Goal: Information Seeking & Learning: Learn about a topic

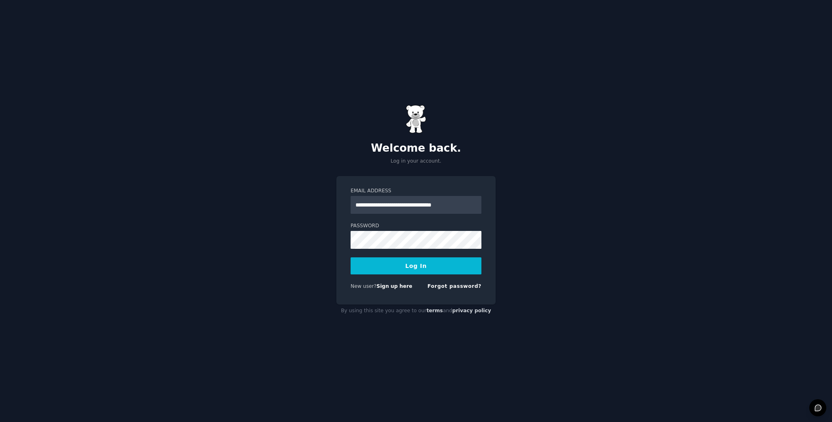
type input "**********"
click at [385, 260] on button "Log In" at bounding box center [416, 265] width 131 height 17
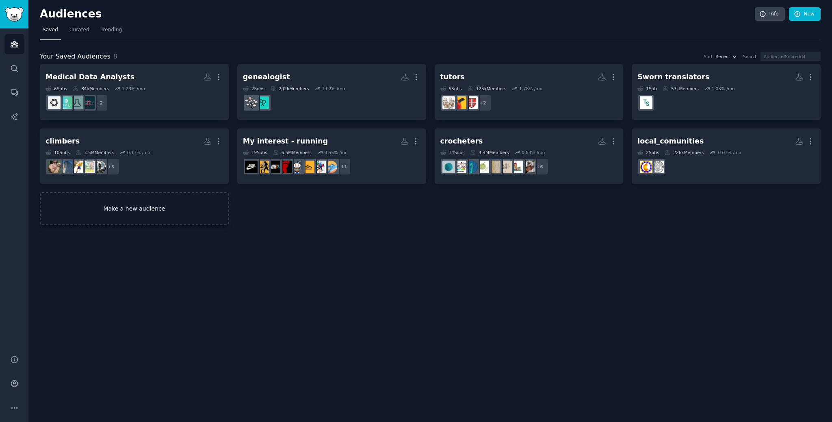
click at [165, 215] on link "Make a new audience" at bounding box center [134, 208] width 189 height 33
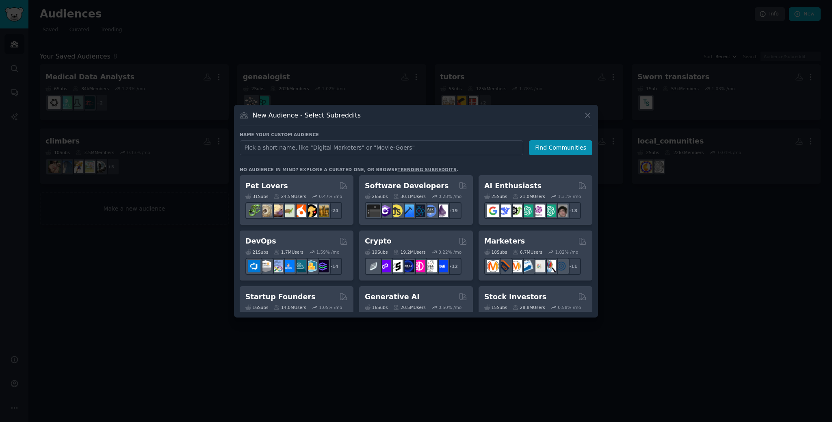
click at [438, 147] on input "text" at bounding box center [382, 147] width 284 height 15
type input "manga"
click at [575, 147] on button "Find Communities" at bounding box center [560, 147] width 63 height 15
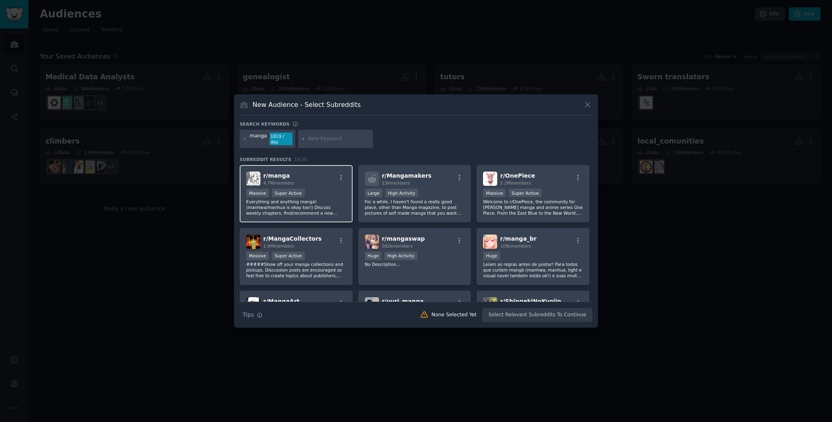
click at [335, 215] on div "r/ manga 4.7M members Massive Super Active Everything and anything manga! (manh…" at bounding box center [296, 193] width 113 height 57
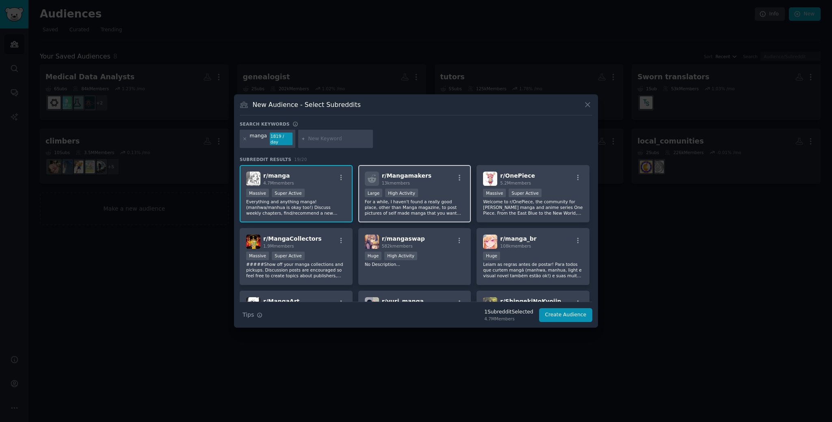
click at [398, 212] on p "For a while, I haven't found a really good place, other than Manga magazine, to…" at bounding box center [415, 207] width 100 height 17
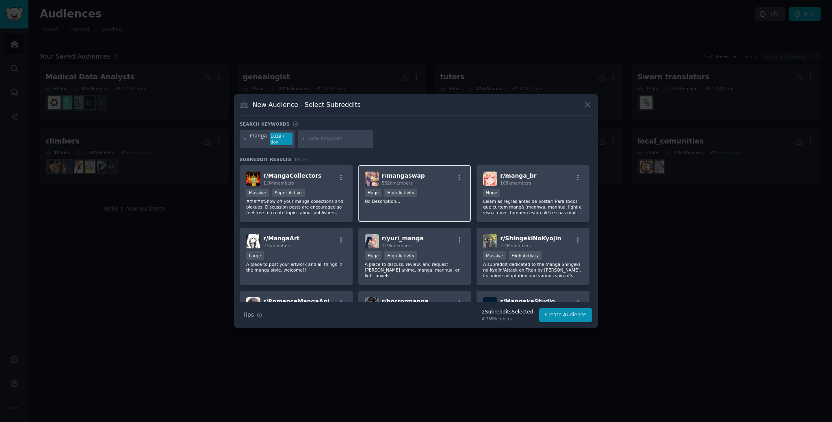
scroll to position [41, 0]
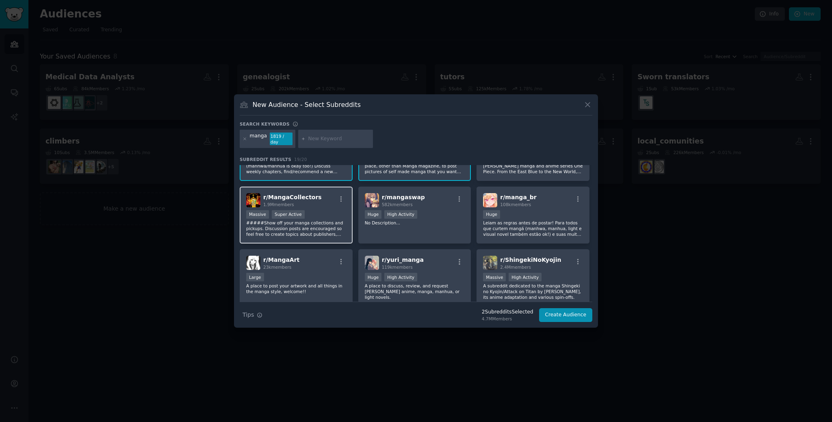
click at [336, 234] on div "r/ MangaCollectors 1.9M members Massive Super Active #####Show off your manga c…" at bounding box center [296, 214] width 113 height 57
click at [346, 228] on div "r/ MangaCollectors 1.9M members Massive Super Active #####Show off your manga c…" at bounding box center [296, 214] width 113 height 57
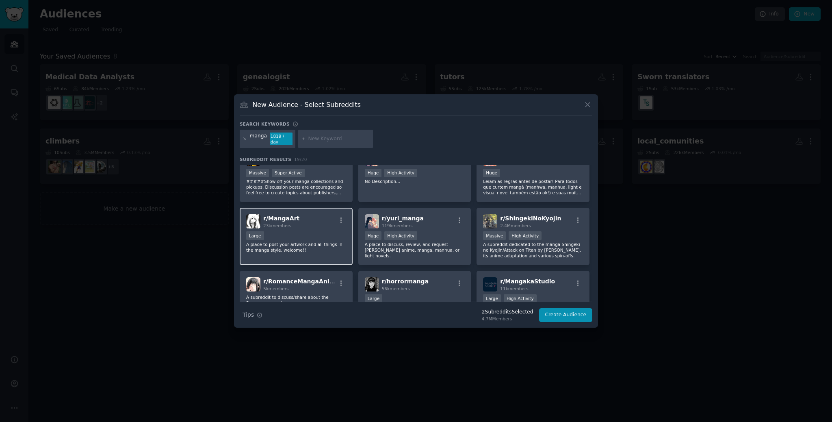
click at [326, 254] on div "r/ MangaArt 23k members Large A place to post your artwork and all things in th…" at bounding box center [296, 236] width 113 height 57
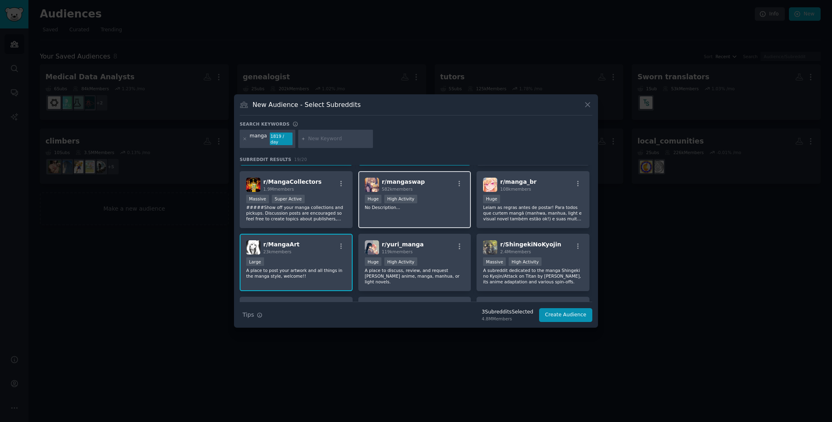
scroll to position [0, 0]
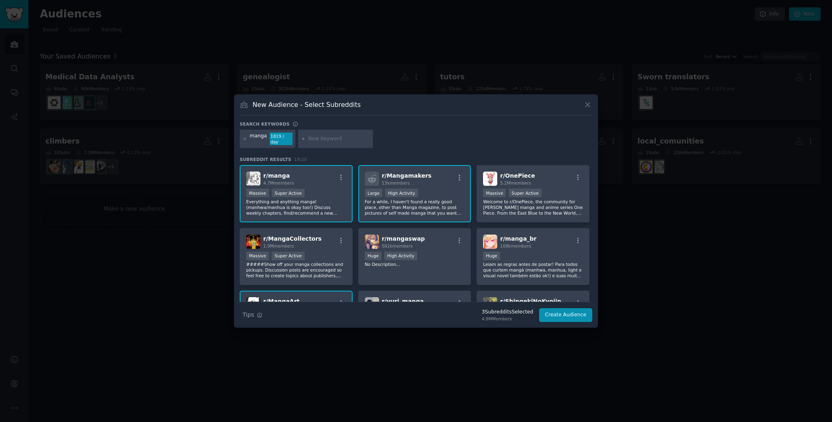
click at [327, 189] on div "Massive Super Active" at bounding box center [296, 194] width 100 height 10
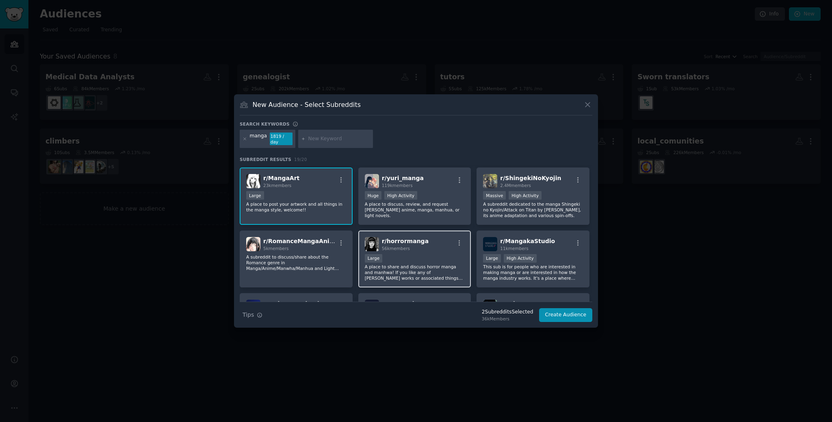
scroll to position [124, 0]
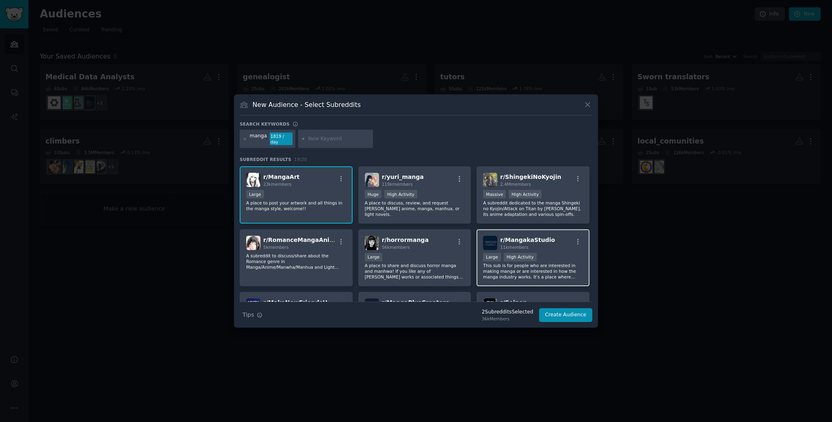
click at [560, 245] on div "r/ MangakaStudio 11k members" at bounding box center [533, 243] width 100 height 14
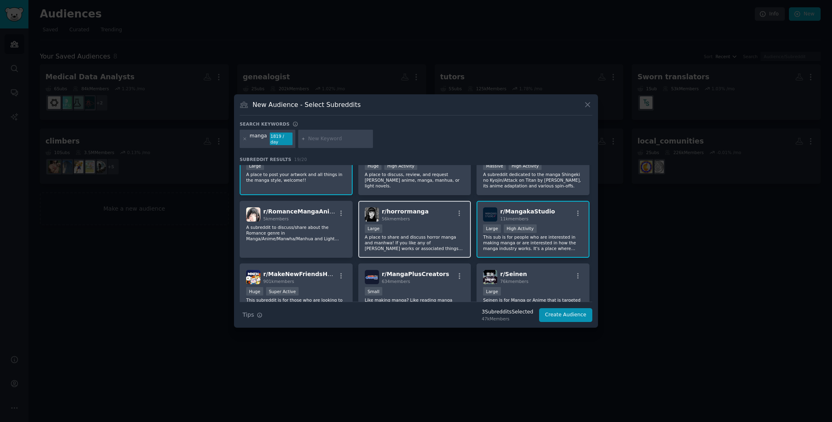
scroll to position [166, 0]
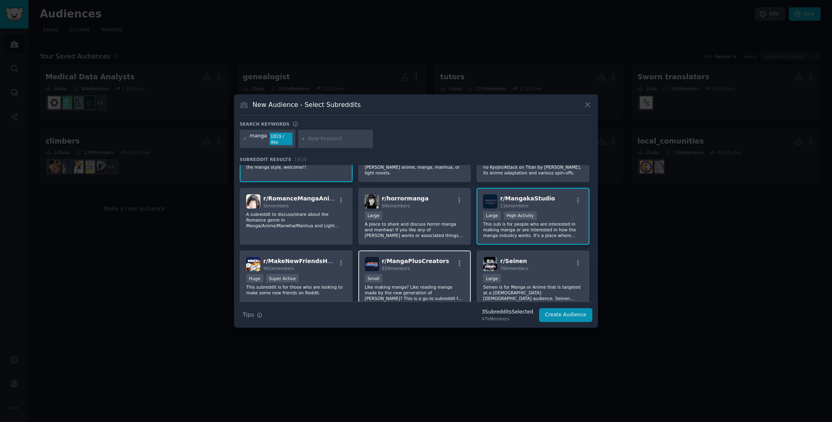
click at [441, 276] on div "Small" at bounding box center [415, 279] width 100 height 10
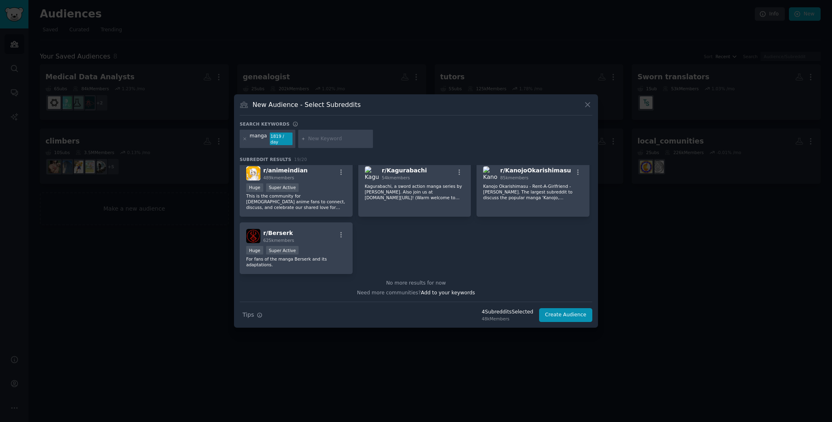
scroll to position [320, 0]
click at [575, 315] on button "Create Audience" at bounding box center [566, 315] width 54 height 14
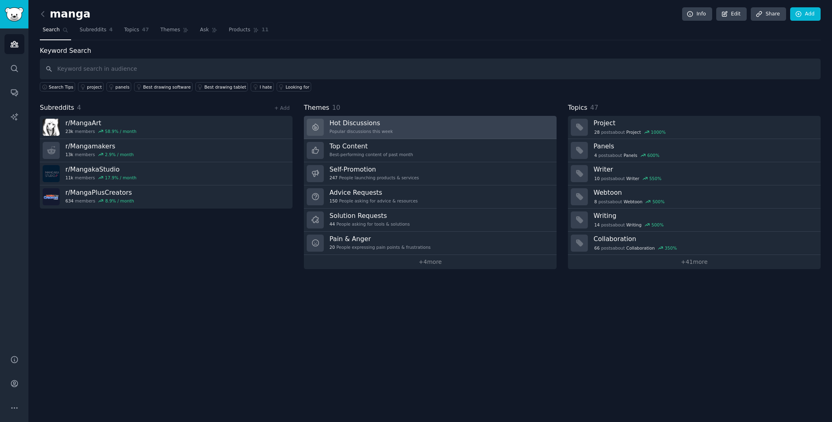
click at [403, 130] on link "Hot Discussions Popular discussions this week" at bounding box center [430, 127] width 253 height 23
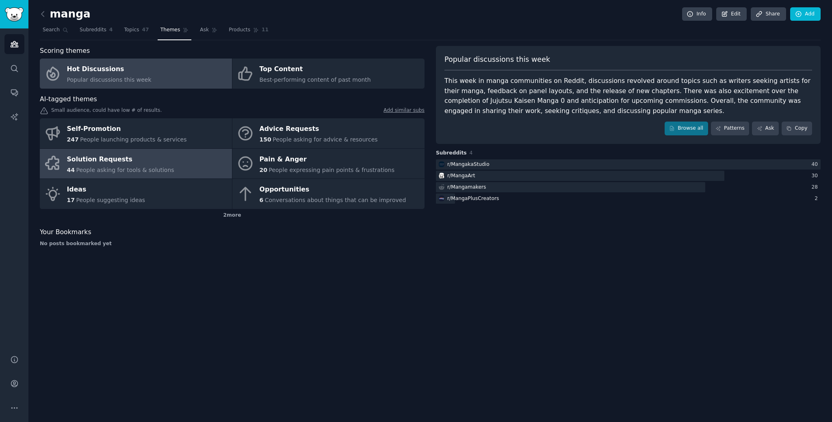
click at [166, 160] on div "Solution Requests" at bounding box center [120, 159] width 107 height 13
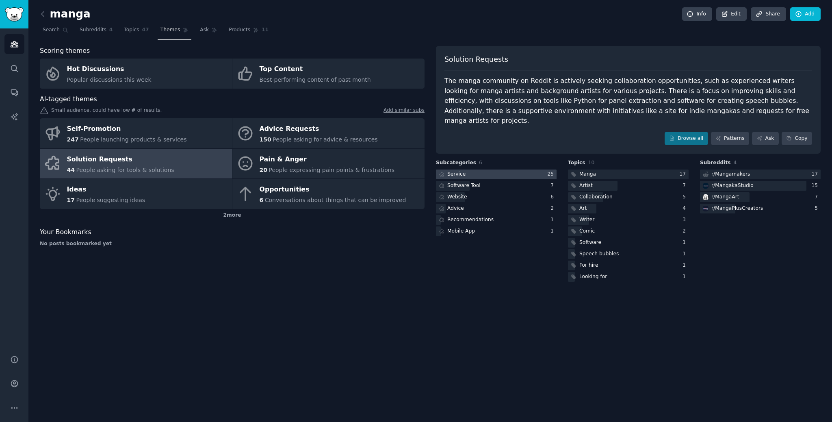
click at [490, 169] on div at bounding box center [496, 174] width 121 height 10
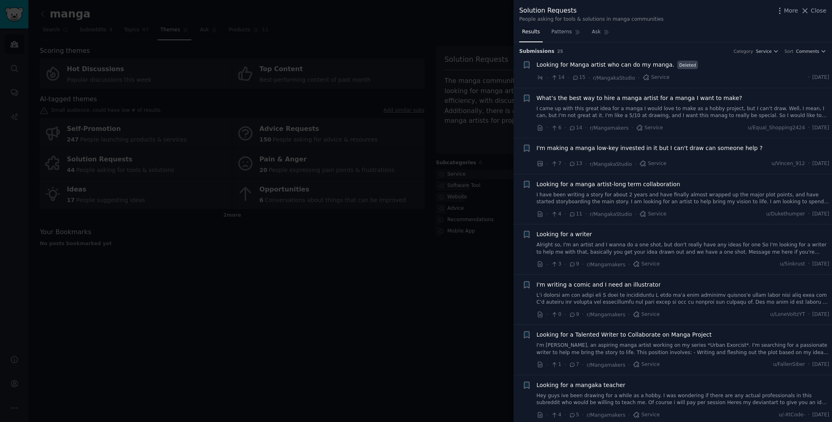
scroll to position [41, 0]
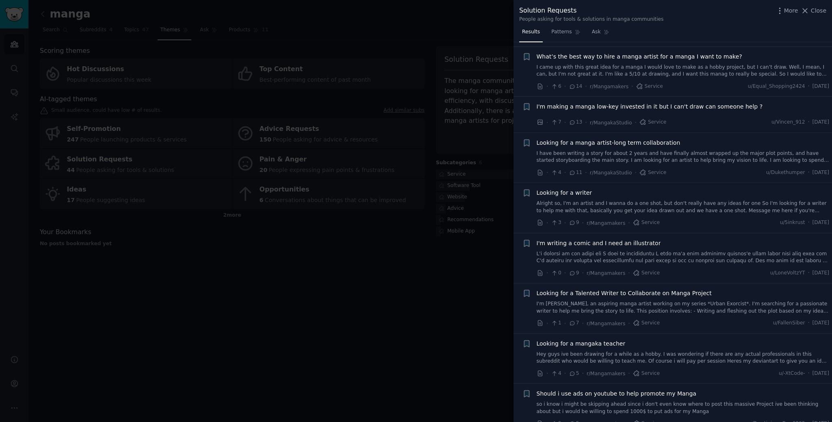
click at [653, 158] on link "I have been writing a story for about 2 years and have finally almost wrapped u…" at bounding box center [683, 157] width 293 height 14
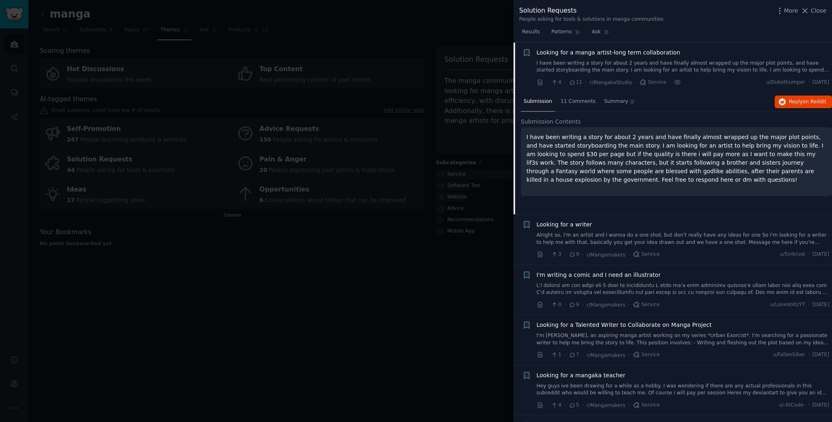
scroll to position [132, 0]
click at [573, 107] on div "11 Comments" at bounding box center [578, 102] width 41 height 20
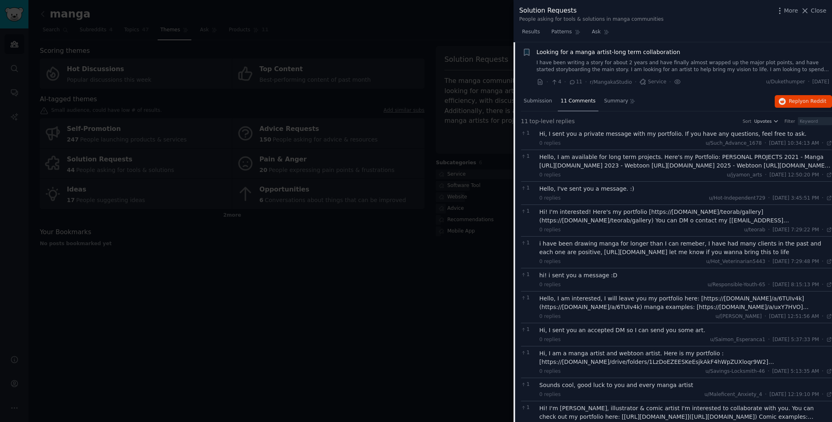
click at [585, 107] on div "11 Comments" at bounding box center [578, 102] width 41 height 20
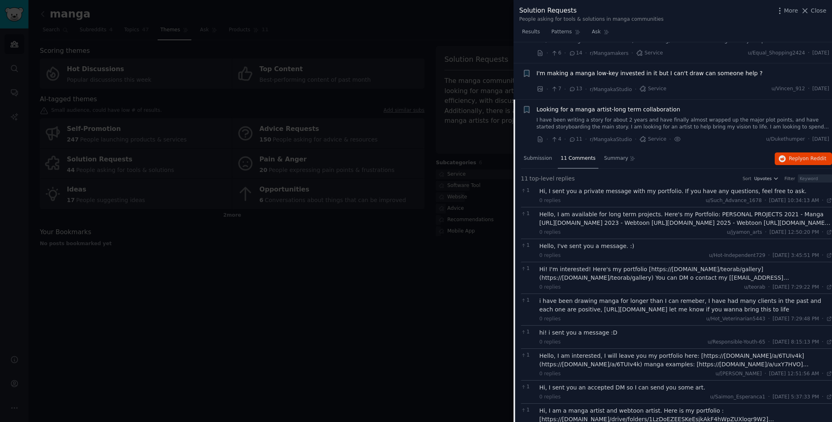
scroll to position [49, 0]
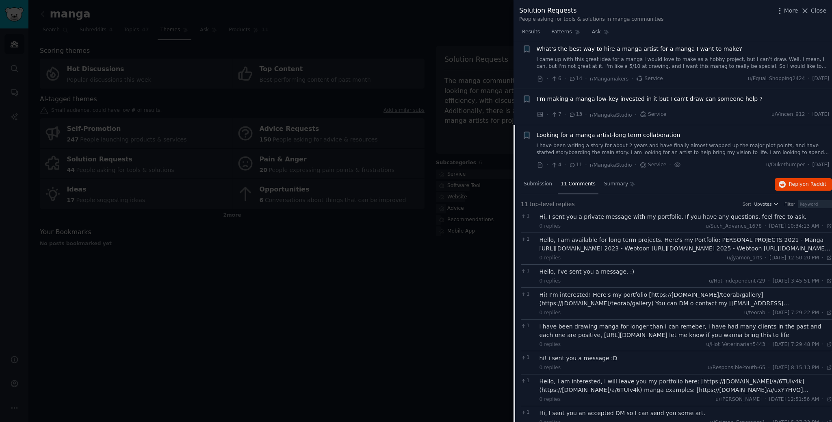
click at [598, 102] on span "I'm making a manga low-key invested in it but I can't draw can someone help ?" at bounding box center [650, 99] width 226 height 9
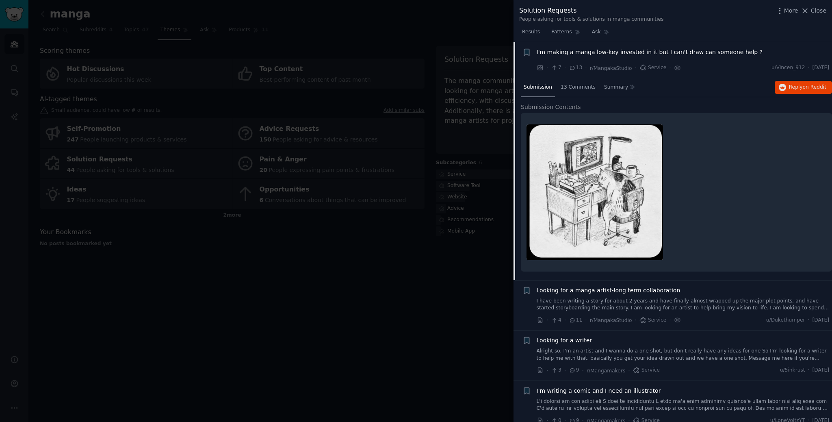
scroll to position [96, 0]
click at [569, 92] on div "13 Comments" at bounding box center [578, 88] width 41 height 20
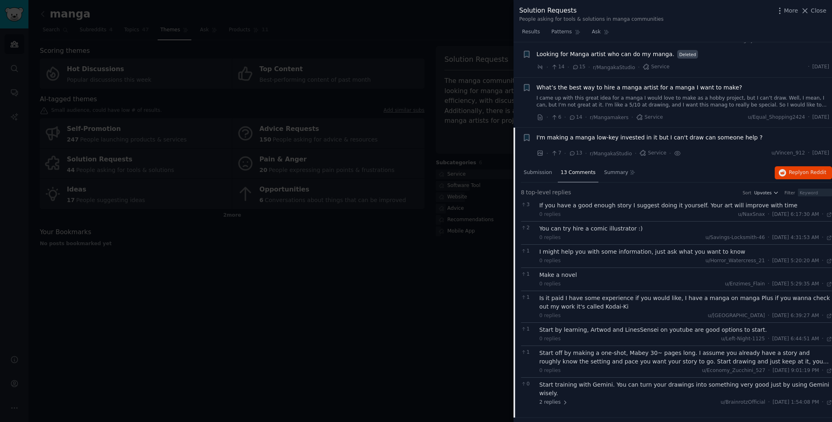
scroll to position [0, 0]
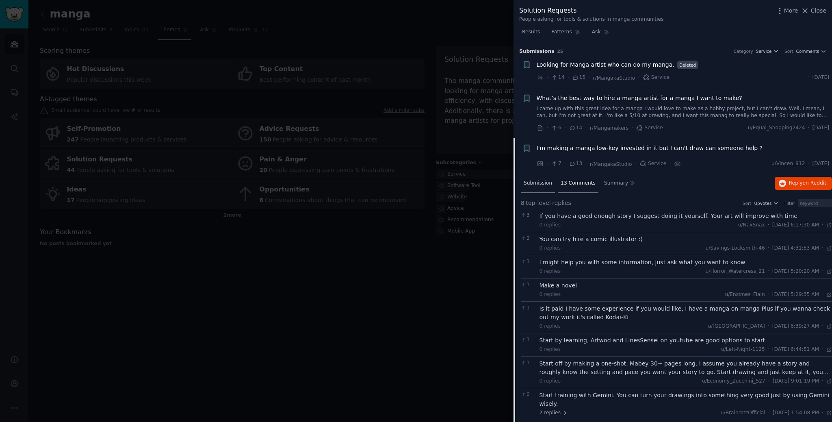
click at [535, 189] on div "Submission" at bounding box center [538, 184] width 34 height 20
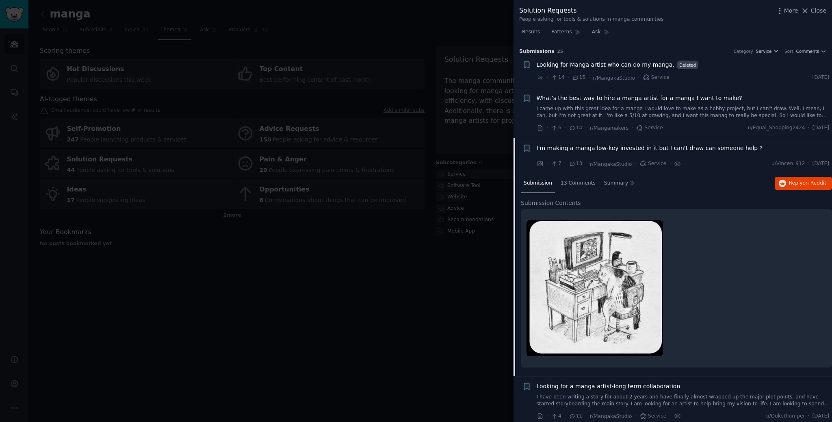
click at [610, 101] on span "What’s the best way to hire a manga artist for a manga I want to make?" at bounding box center [640, 98] width 206 height 9
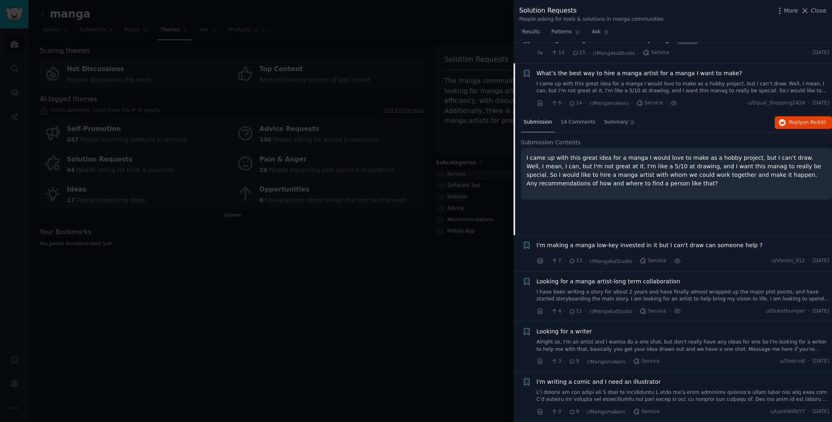
scroll to position [4, 0]
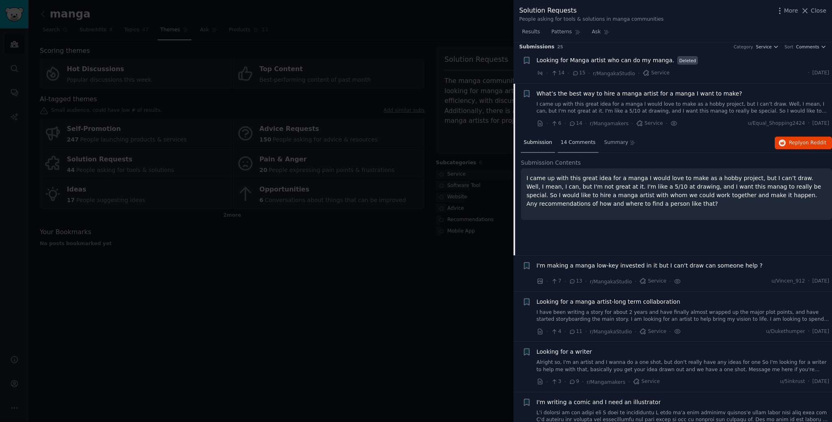
click at [578, 140] on span "14 Comments" at bounding box center [578, 142] width 35 height 7
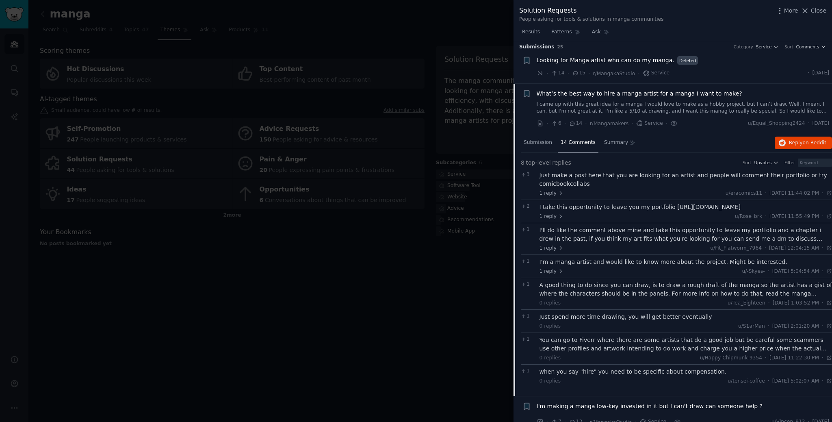
click at [403, 271] on div at bounding box center [416, 211] width 832 height 422
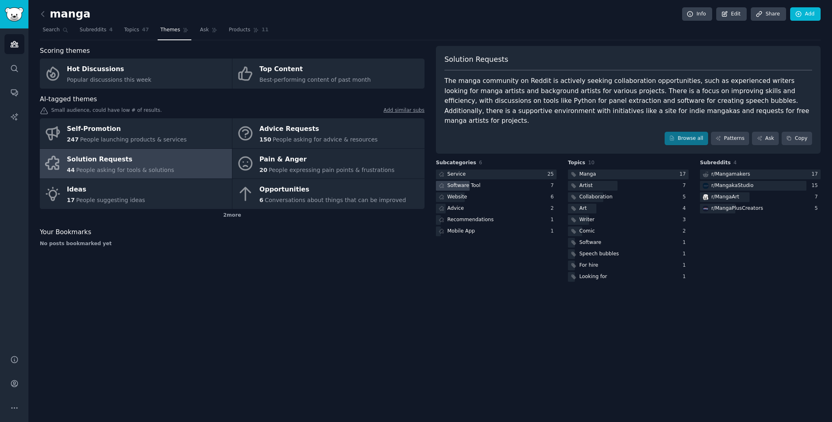
click at [477, 182] on div "Software Tool" at bounding box center [463, 185] width 33 height 7
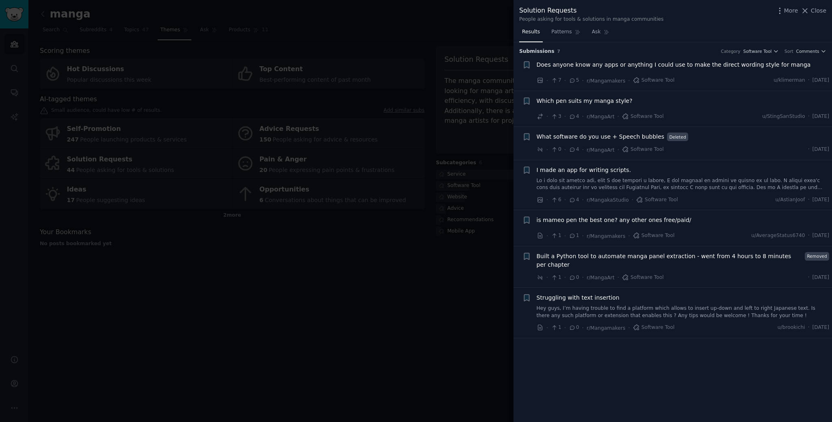
click at [682, 183] on link at bounding box center [683, 184] width 293 height 14
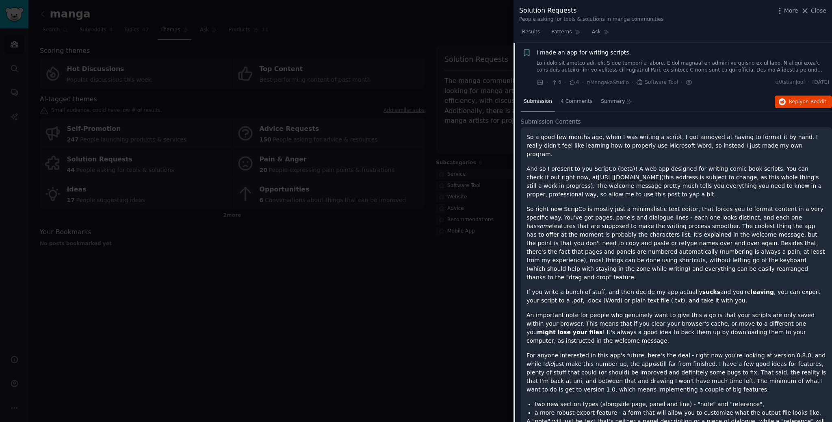
scroll to position [118, 0]
click at [607, 173] on link "[URL][DOMAIN_NAME]" at bounding box center [629, 176] width 63 height 7
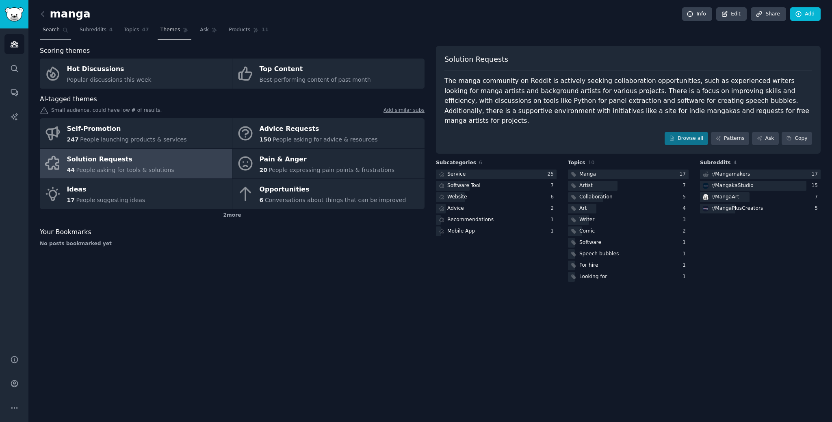
click at [54, 32] on span "Search" at bounding box center [51, 29] width 17 height 7
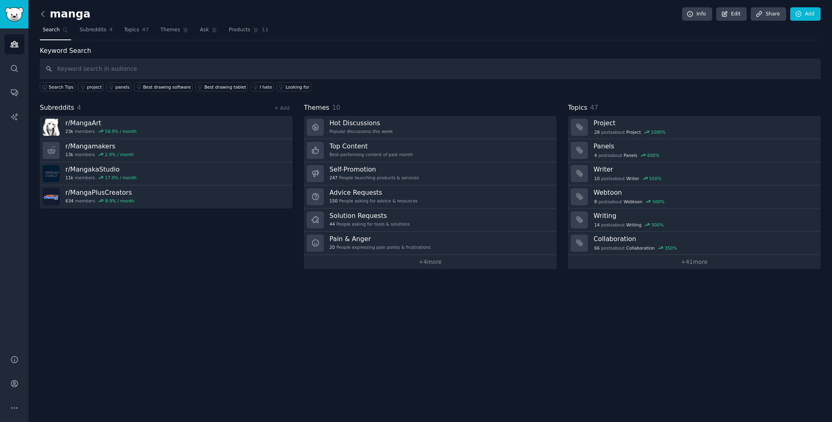
click at [43, 16] on icon at bounding box center [42, 13] width 2 height 5
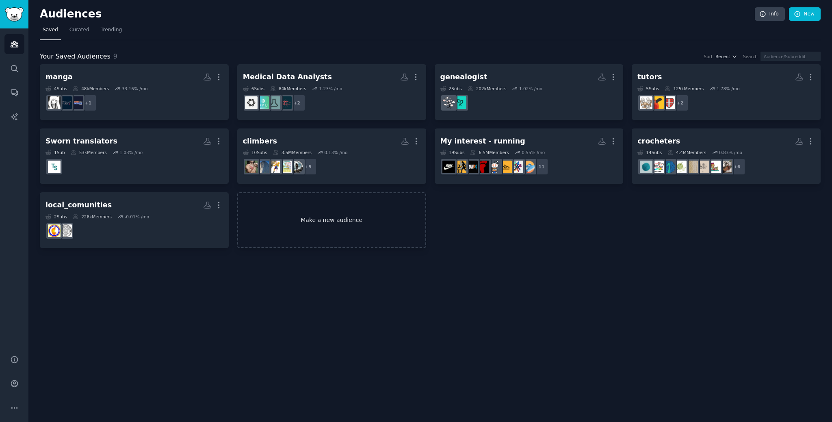
click at [345, 228] on link "Make a new audience" at bounding box center [331, 220] width 189 height 56
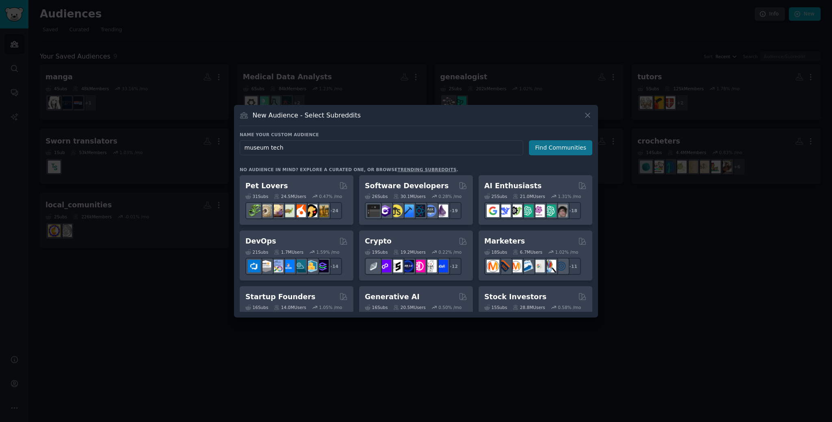
type input "museum tech"
click at [555, 148] on button "Find Communities" at bounding box center [560, 147] width 63 height 15
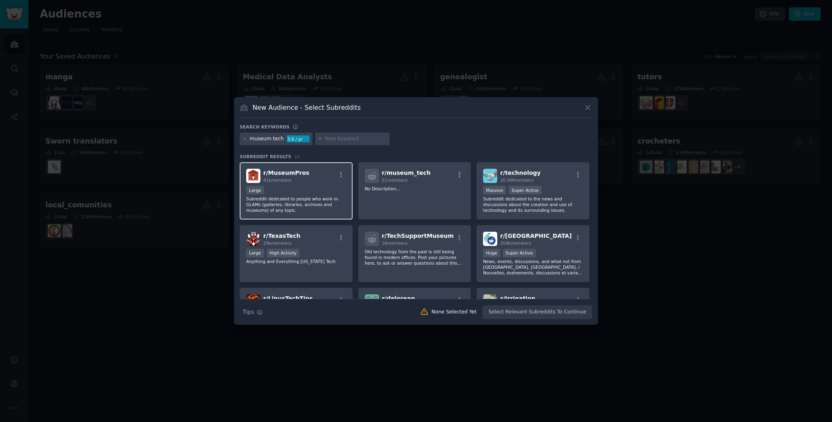
click at [333, 211] on p "Subreddit dedicated to people who work in GLAMs (galleries, libraries, archives…" at bounding box center [296, 204] width 100 height 17
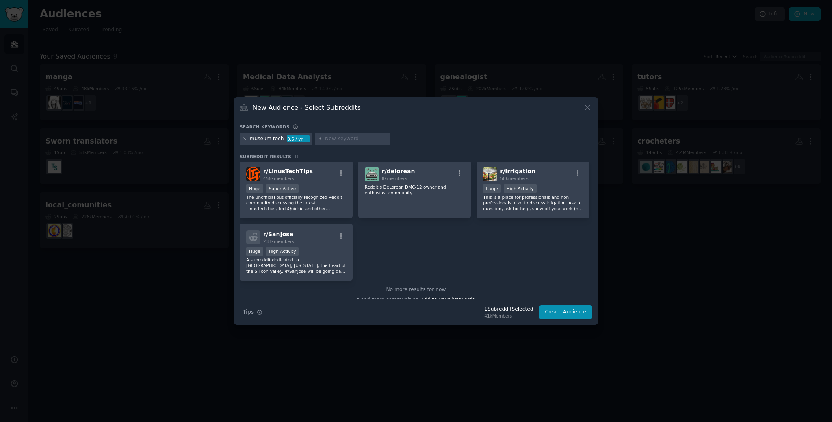
scroll to position [137, 0]
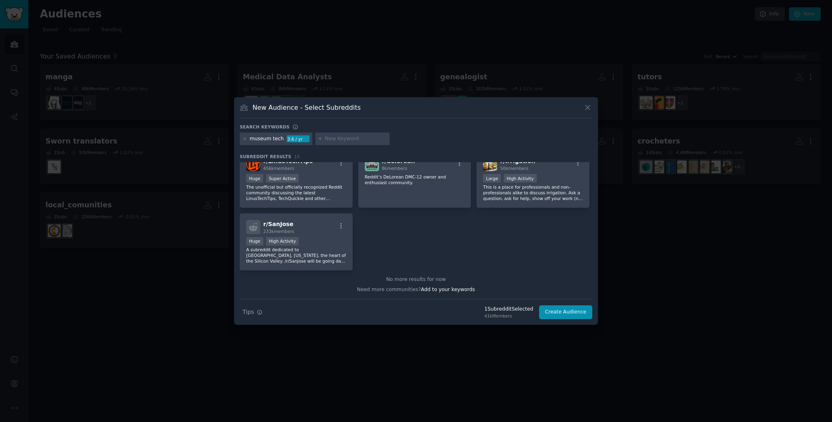
click at [348, 138] on input "text" at bounding box center [356, 138] width 62 height 7
type input "m"
paste input "digital archiving"
type input "digital archiving"
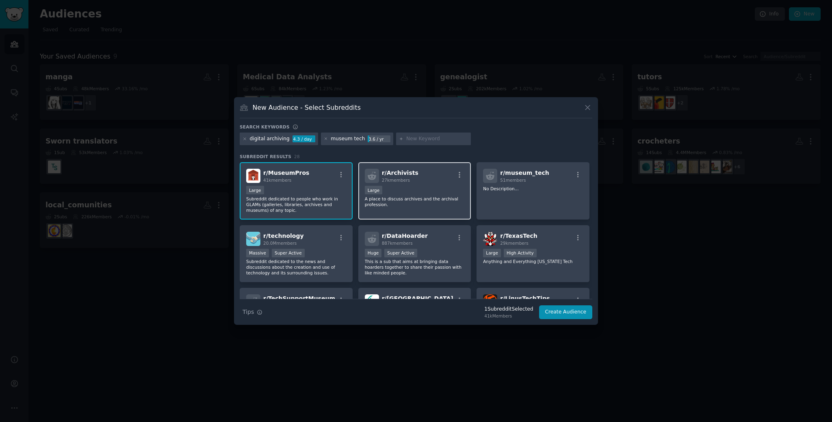
click at [427, 208] on div "r/ Archivists 27k members Large A place to discuss archives and the archival pr…" at bounding box center [414, 190] width 113 height 57
click at [517, 202] on div "r/ museum_tech 51 members No Description..." at bounding box center [533, 190] width 113 height 57
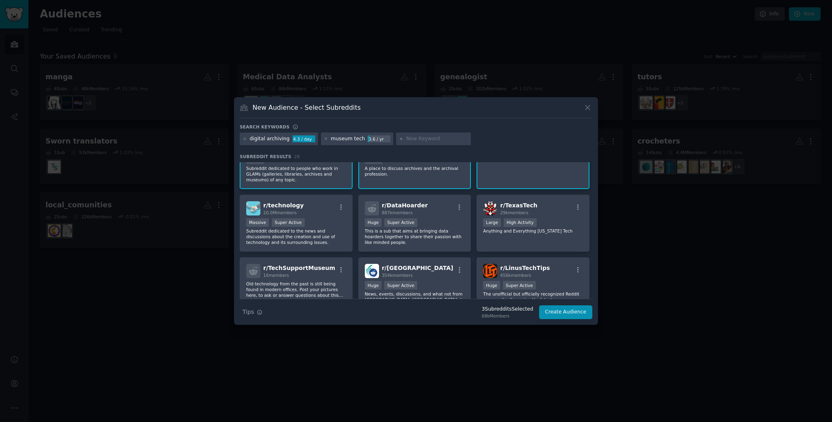
scroll to position [41, 0]
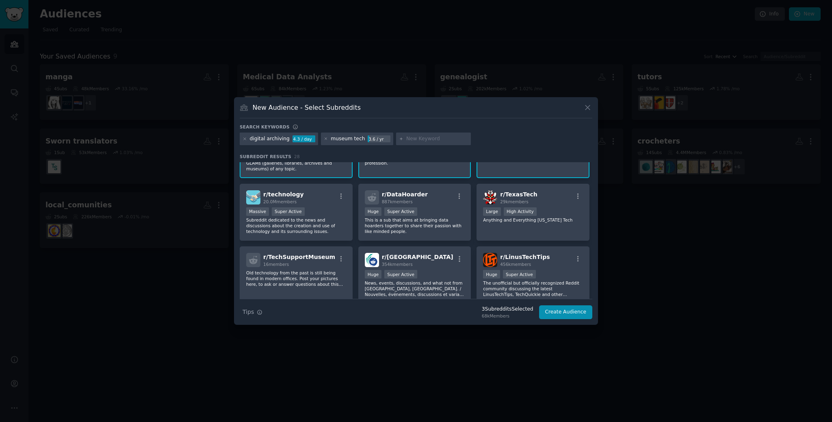
click at [527, 175] on div "r/ museum_tech 51 members No Description..." at bounding box center [533, 149] width 113 height 57
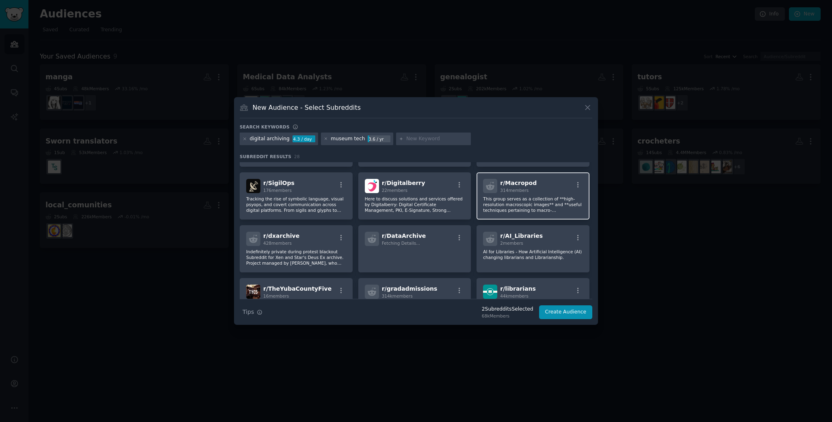
scroll to position [332, 0]
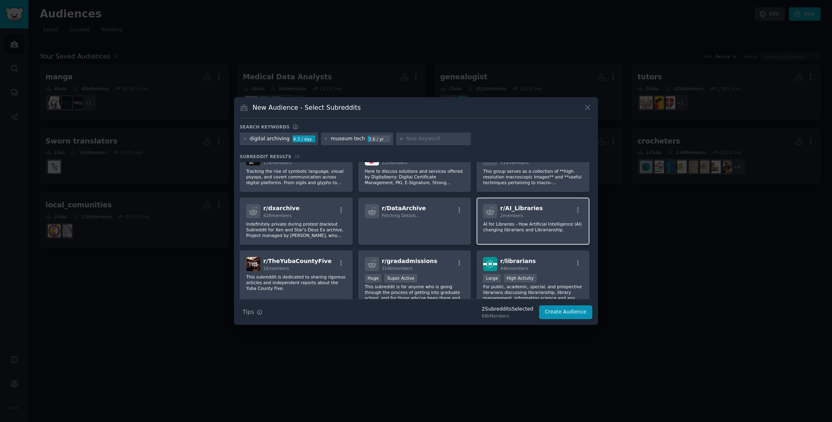
click at [531, 237] on div "r/ AI_Libraries 2 members AI for Libraries - How Artificial Intelligence (AI) c…" at bounding box center [533, 220] width 113 height 47
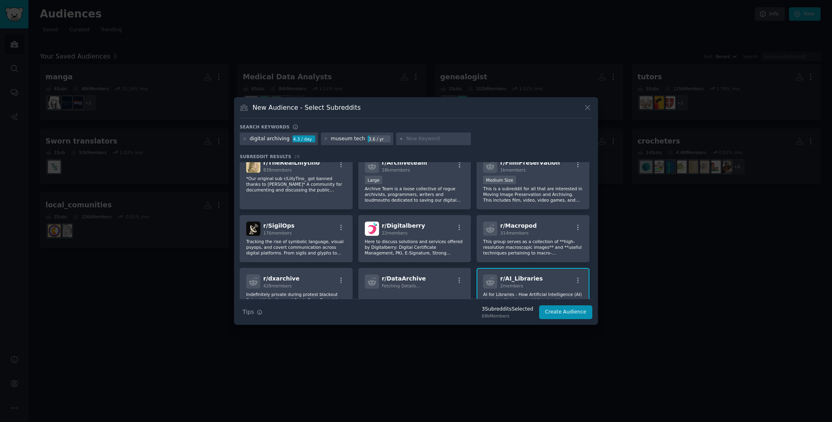
scroll to position [198, 0]
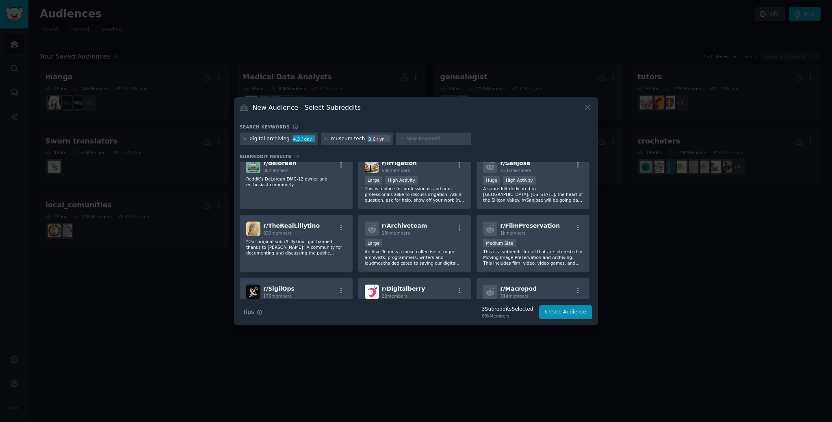
click at [416, 139] on input "text" at bounding box center [437, 138] width 62 height 7
paste input "digital preservation"
type input "digital preservation"
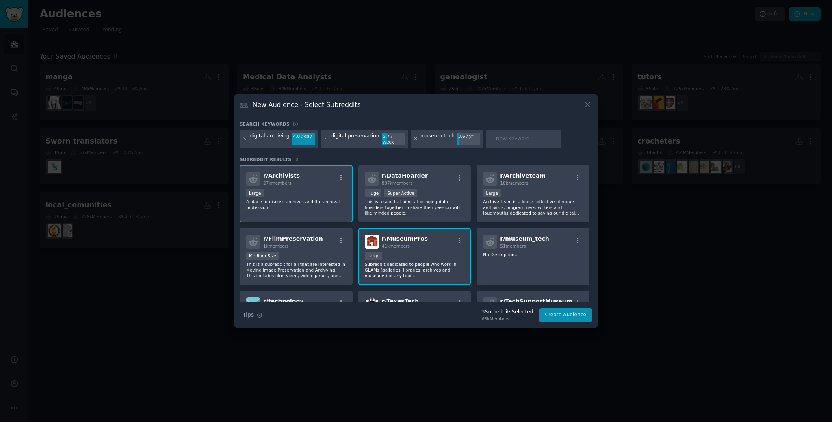
click at [414, 139] on icon at bounding box center [415, 139] width 2 height 2
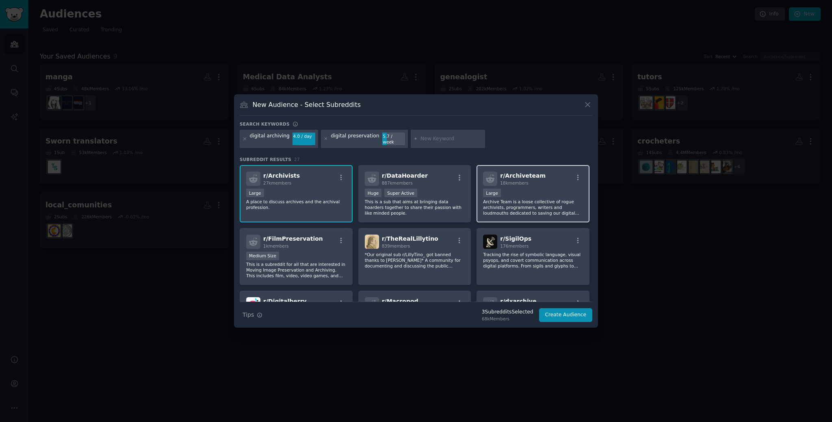
click at [547, 194] on div "Large" at bounding box center [533, 194] width 100 height 10
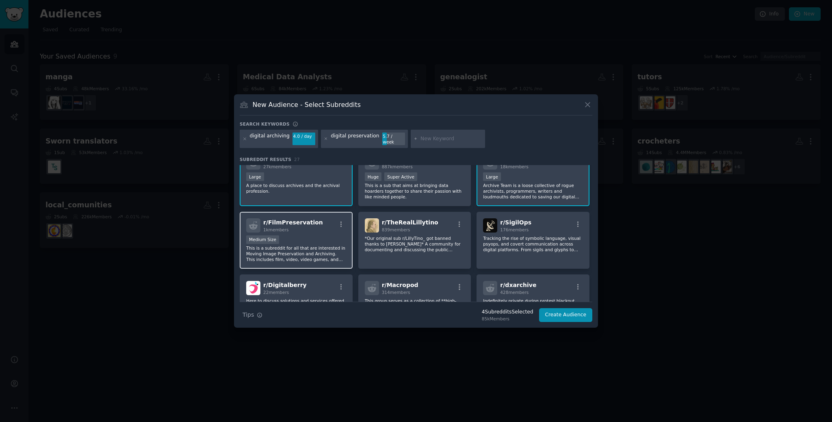
scroll to position [41, 0]
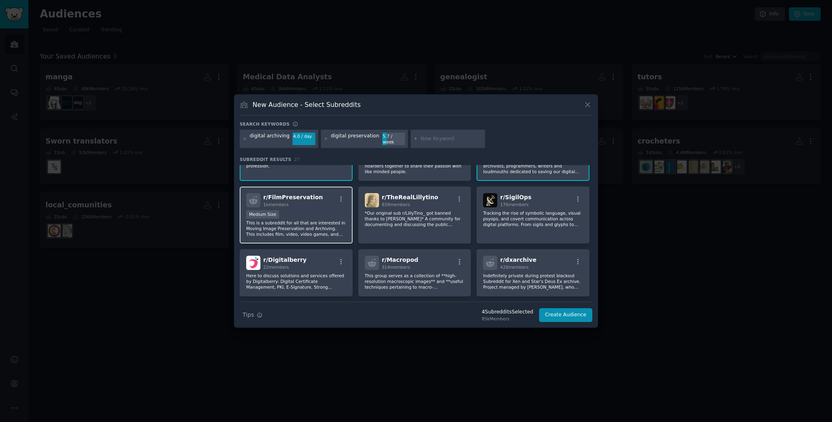
click at [321, 210] on div "Medium Size" at bounding box center [296, 215] width 100 height 10
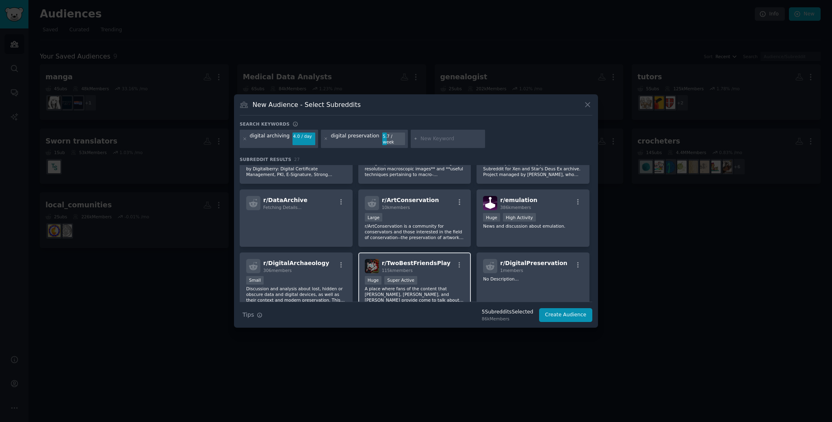
scroll to position [166, 0]
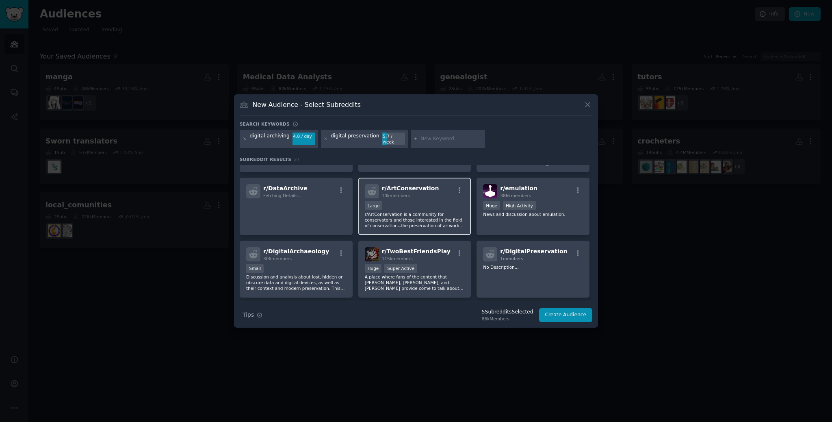
click at [439, 202] on div "Large" at bounding box center [415, 206] width 100 height 10
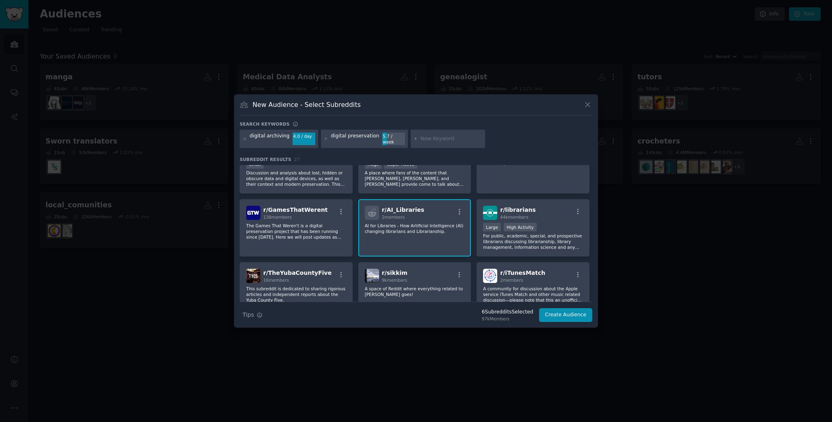
scroll to position [290, 0]
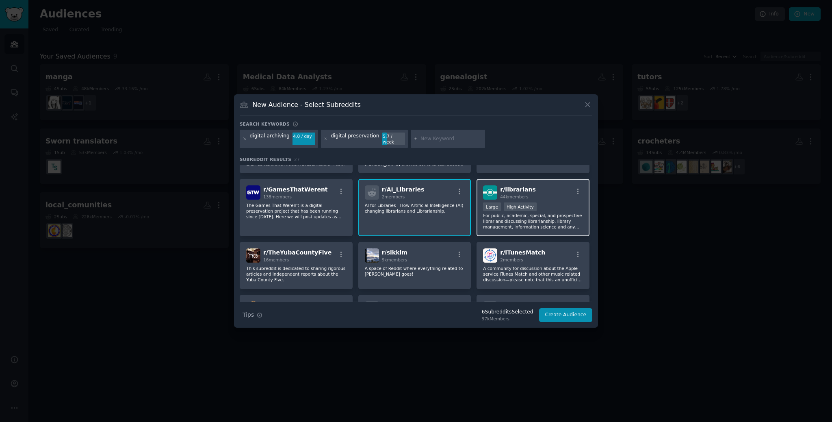
click at [560, 225] on p "For public, academic, special, and prospective librarians discussing librarians…" at bounding box center [533, 220] width 100 height 17
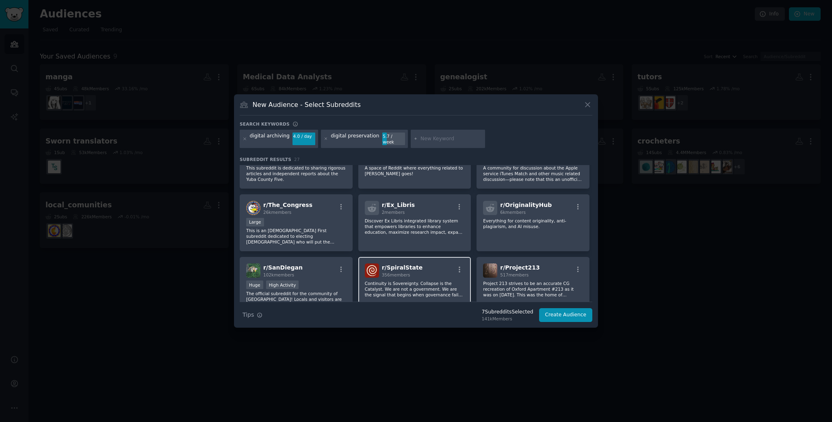
scroll to position [414, 0]
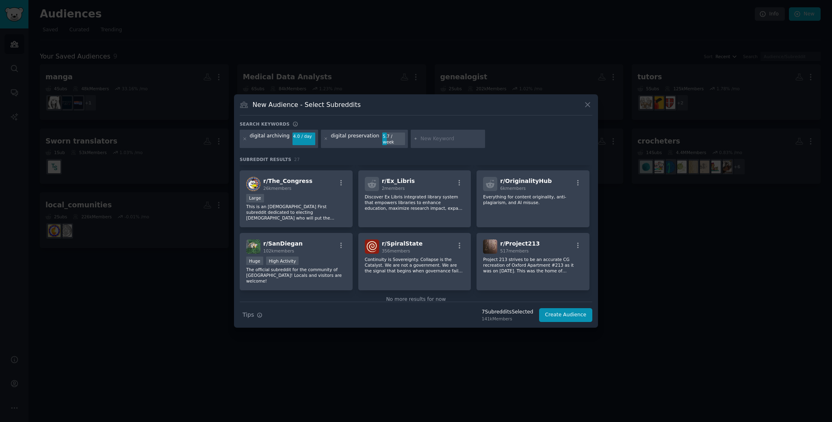
click at [444, 135] on div at bounding box center [448, 139] width 75 height 19
click at [443, 137] on input "text" at bounding box center [452, 138] width 62 height 7
paste input "museum digitization"
type input "museum digitization"
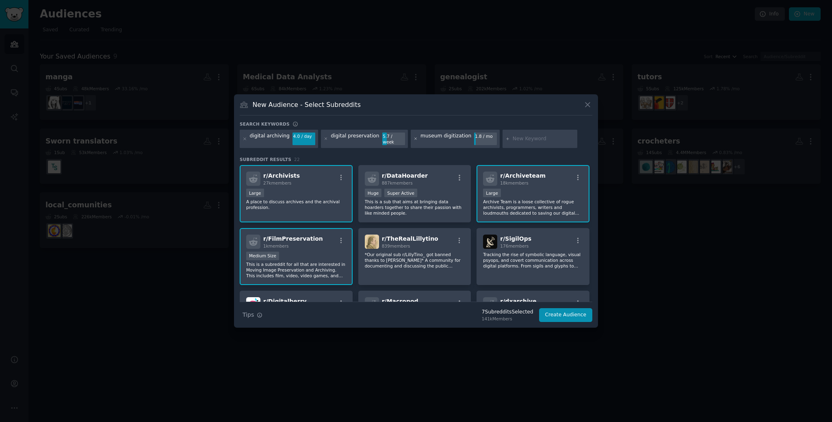
click at [414, 138] on icon at bounding box center [416, 139] width 4 height 4
click at [443, 139] on input "text" at bounding box center [452, 138] width 62 height 7
paste input "collection management system"
type input "collection management system"
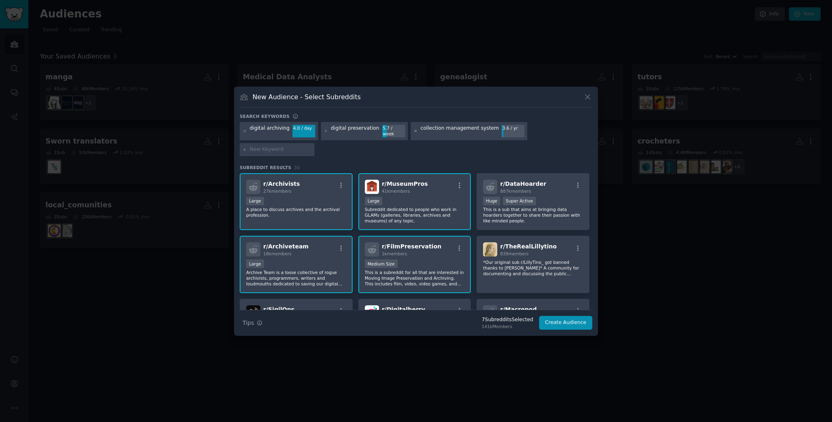
click at [414, 130] on icon at bounding box center [416, 131] width 4 height 4
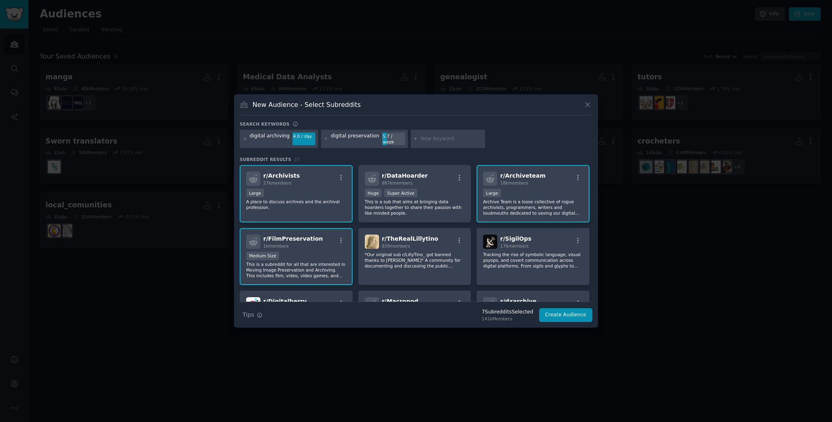
click at [429, 132] on div at bounding box center [448, 139] width 75 height 19
click at [429, 134] on div at bounding box center [448, 139] width 75 height 19
click at [429, 138] on input "text" at bounding box center [452, 138] width 62 height 7
paste input "cultural informatics"
type input "cultural informatics"
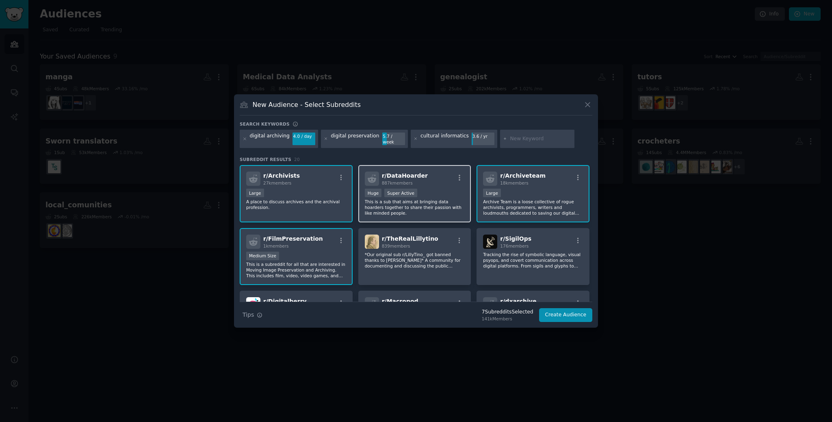
click at [436, 203] on p "This is a sub that aims at bringing data hoarders together to share their passi…" at bounding box center [415, 207] width 100 height 17
click at [414, 139] on icon at bounding box center [416, 139] width 4 height 4
click at [437, 139] on input "text" at bounding box center [452, 138] width 62 height 7
paste input "virtual exhibitions"
type input "virtual exhibitions"
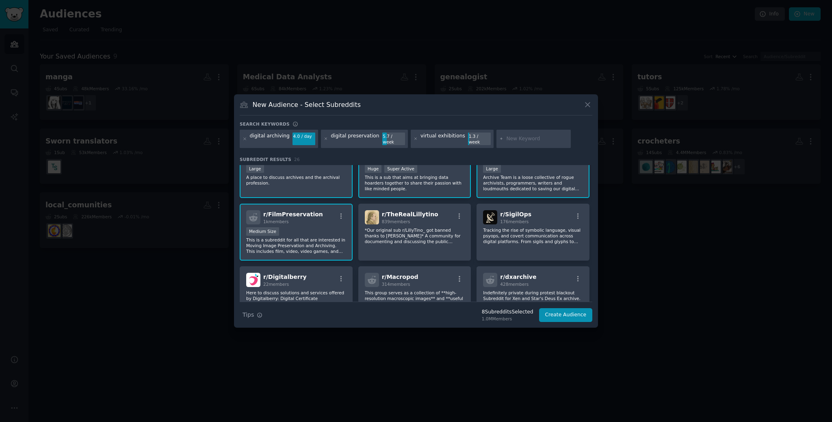
scroll to position [41, 0]
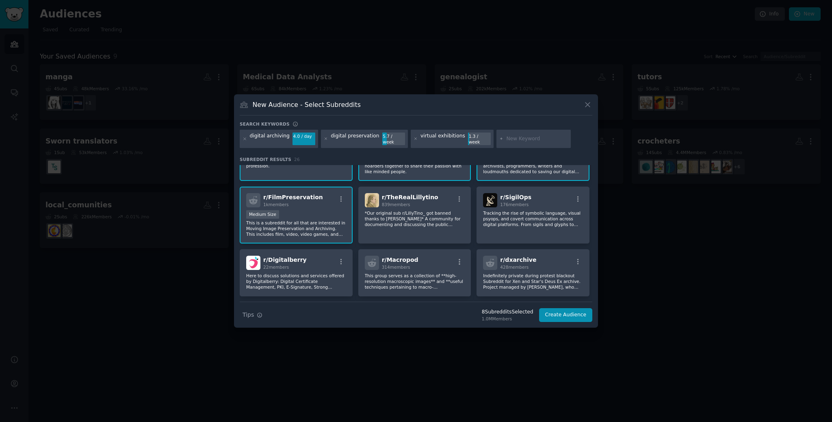
click at [506, 137] on input "text" at bounding box center [537, 138] width 62 height 7
paste input "Europeana Data Model"
type input "Europeana Data Model"
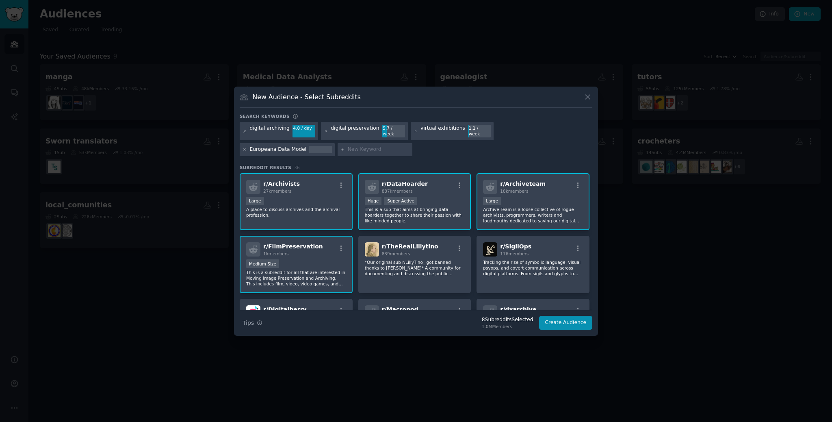
paste input "CIDOC CRM"
type input "CIDOC CRM"
click at [418, 147] on input "text" at bounding box center [449, 149] width 62 height 7
paste input "IIIF (International Image Interoperability Framework)"
type input "IIIF (International Image Interoperability Framework)"
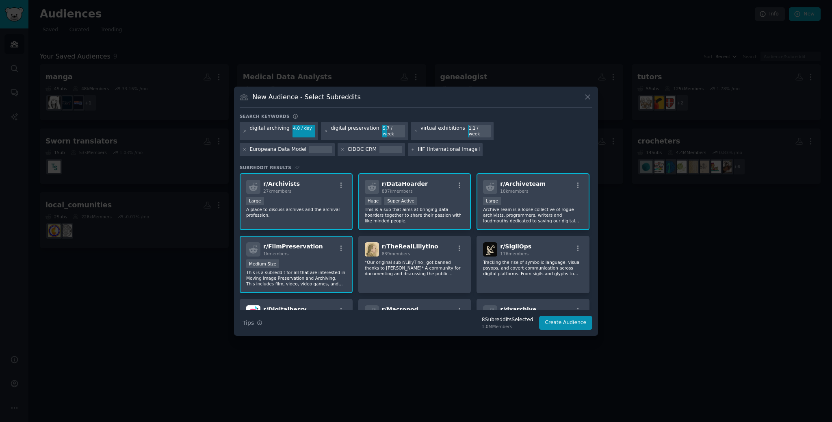
scroll to position [0, 52]
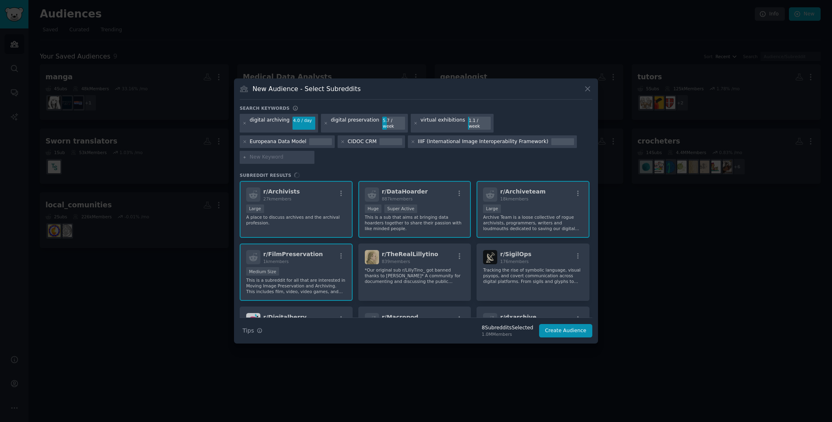
click at [382, 157] on div "Search keywords digital archiving 4.0 / day digital preservation 5.7 / week vir…" at bounding box center [416, 221] width 353 height 232
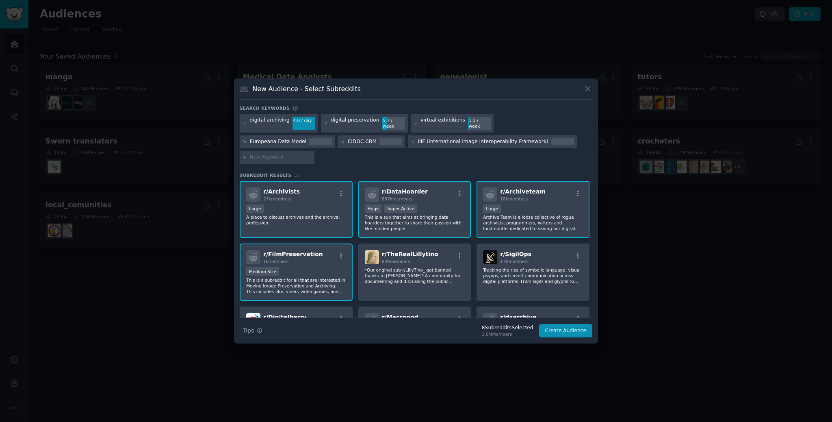
click at [247, 139] on icon at bounding box center [245, 141] width 4 height 4
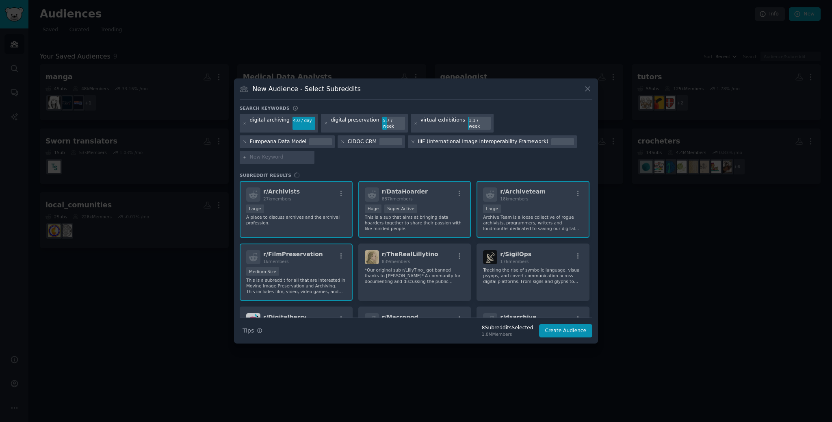
click at [412, 143] on icon at bounding box center [413, 142] width 2 height 2
click at [340, 144] on icon at bounding box center [342, 141] width 4 height 4
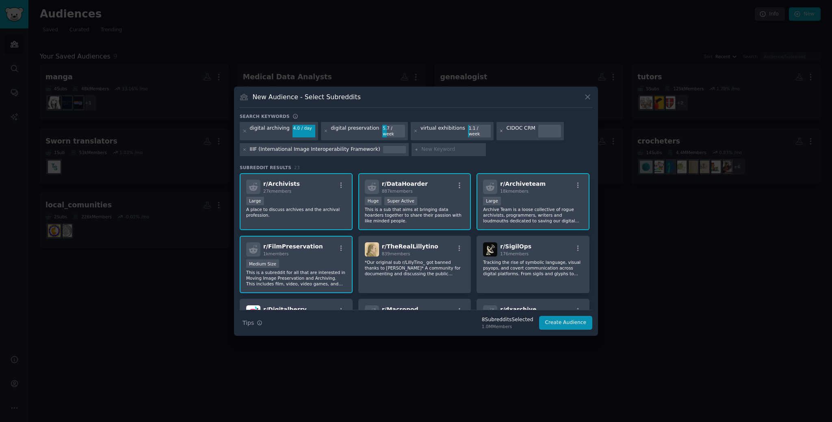
click at [501, 131] on icon at bounding box center [502, 131] width 2 height 2
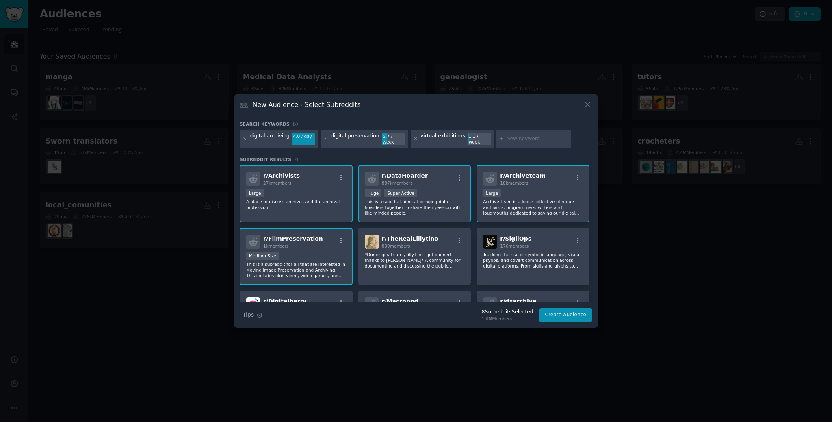
click at [506, 140] on input "text" at bounding box center [537, 138] width 62 height 7
paste input "online museum"
type input "online museum"
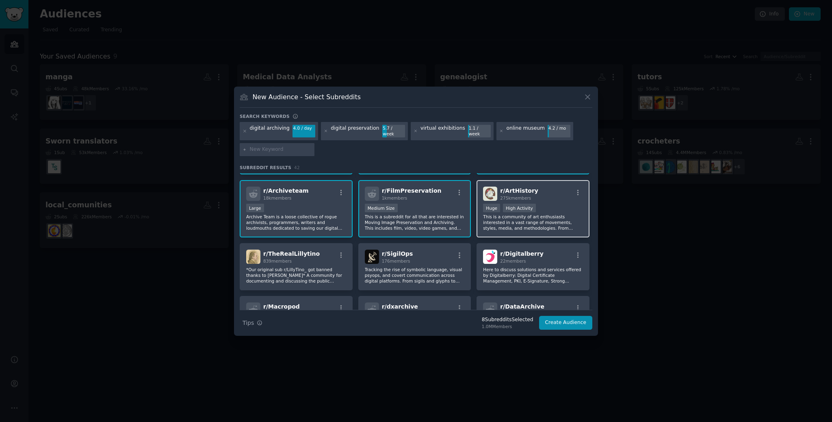
scroll to position [41, 0]
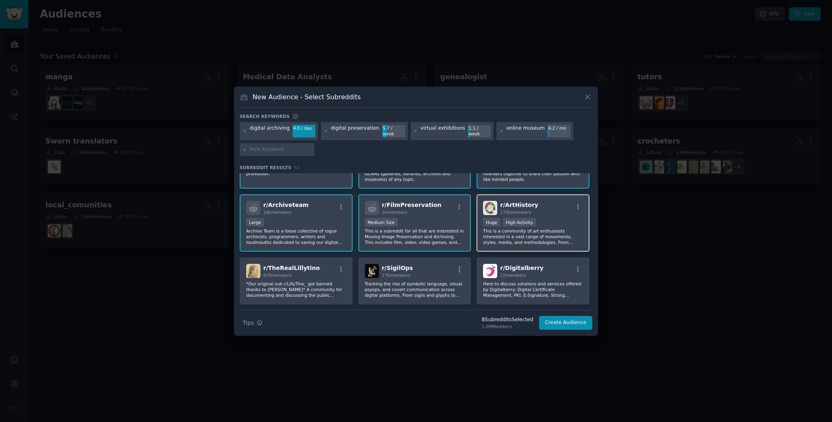
click at [550, 231] on p "This is a community of art enthusiasts interested in a vast range of movements,…" at bounding box center [533, 236] width 100 height 17
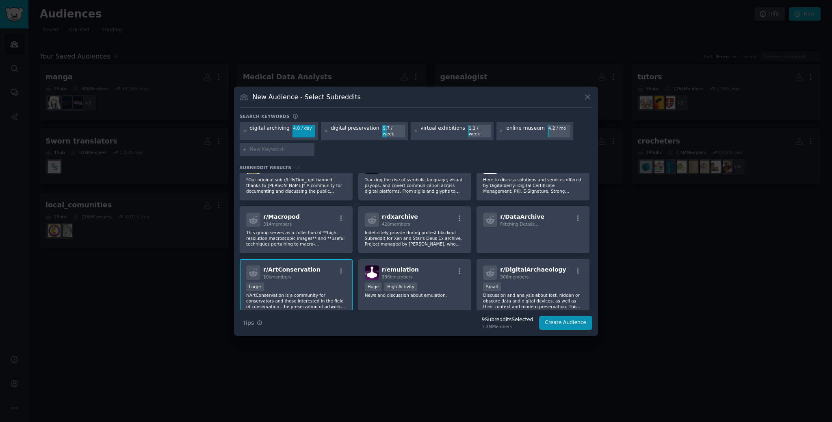
scroll to position [166, 0]
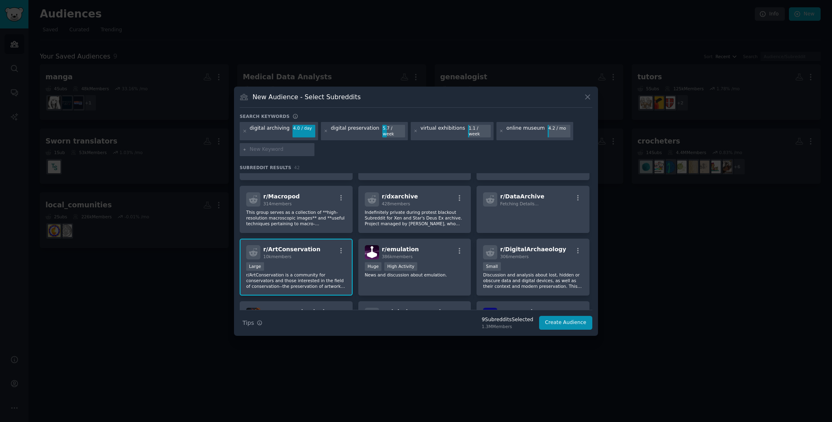
click at [306, 143] on div at bounding box center [277, 149] width 75 height 13
click at [303, 146] on input "text" at bounding box center [281, 149] width 62 height 7
paste input "digital curator"
type input "digital curator"
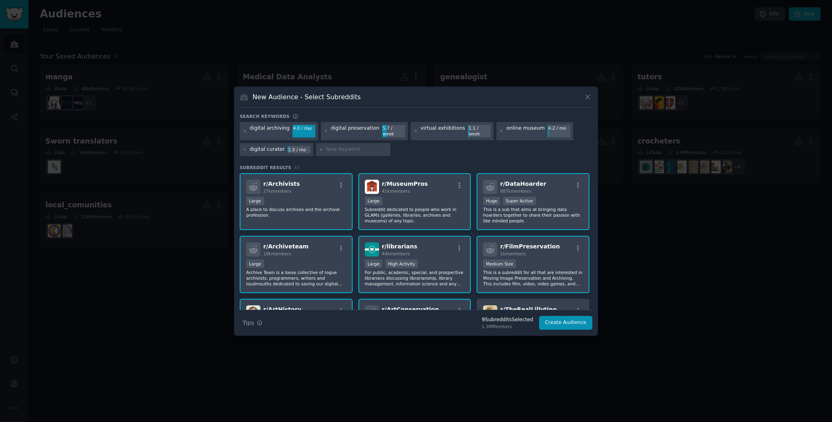
click at [344, 148] on input "text" at bounding box center [357, 149] width 62 height 7
paste input "archival technician"
type input "archival technician"
paste input "collection cataloguing"
type input "collection cataloguing"
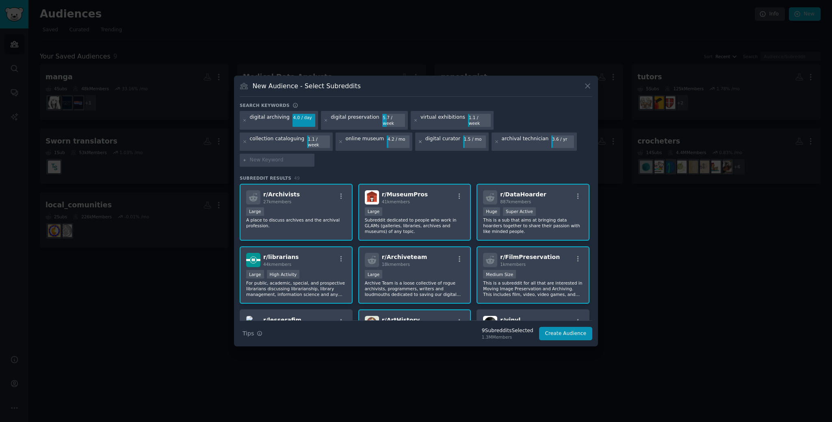
click at [418, 144] on icon at bounding box center [420, 141] width 4 height 4
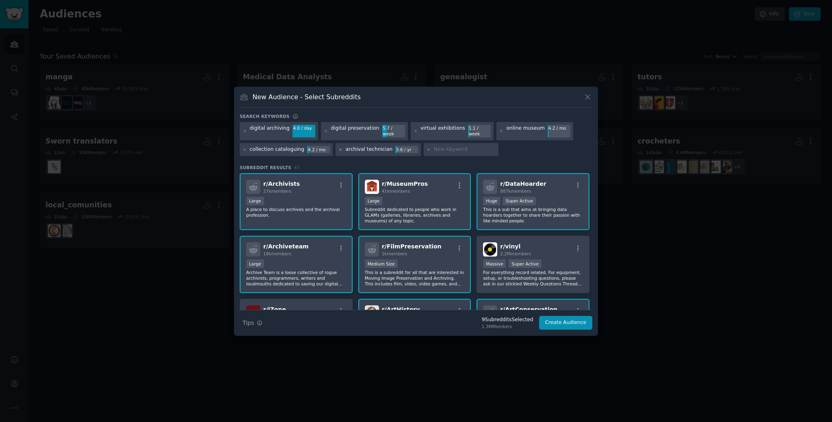
click at [339, 147] on icon at bounding box center [340, 149] width 4 height 4
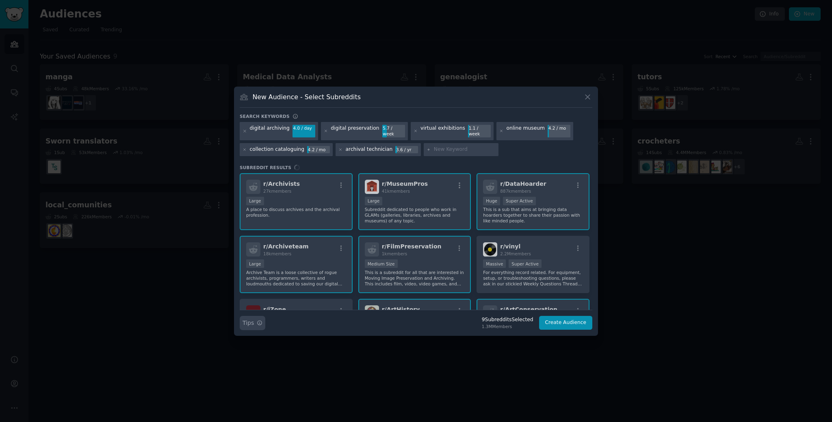
click at [256, 320] on button "Search Tips Tips" at bounding box center [253, 323] width 26 height 14
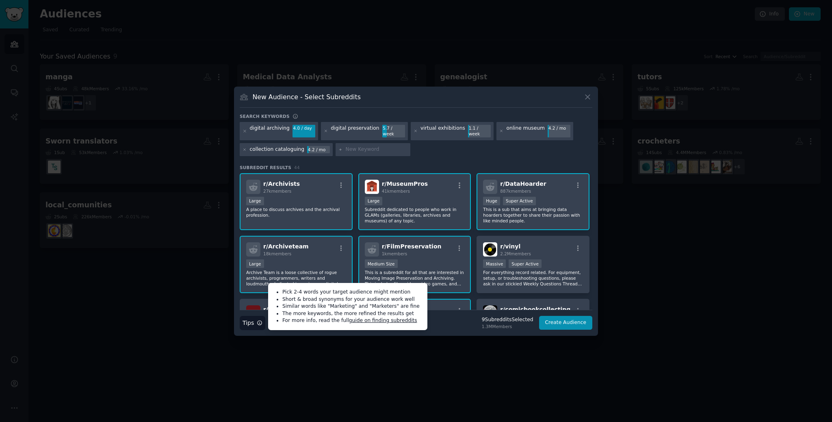
click at [527, 150] on div "digital archiving 4.0 / day digital preservation 5.7 / week virtual exhibitions…" at bounding box center [416, 140] width 353 height 37
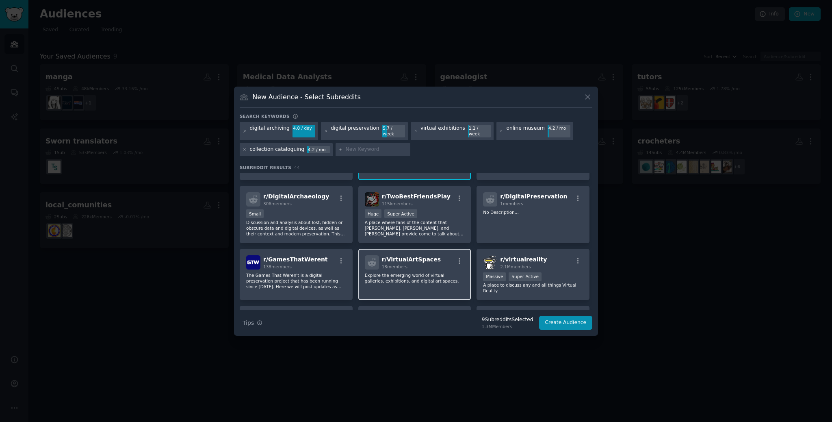
scroll to position [373, 0]
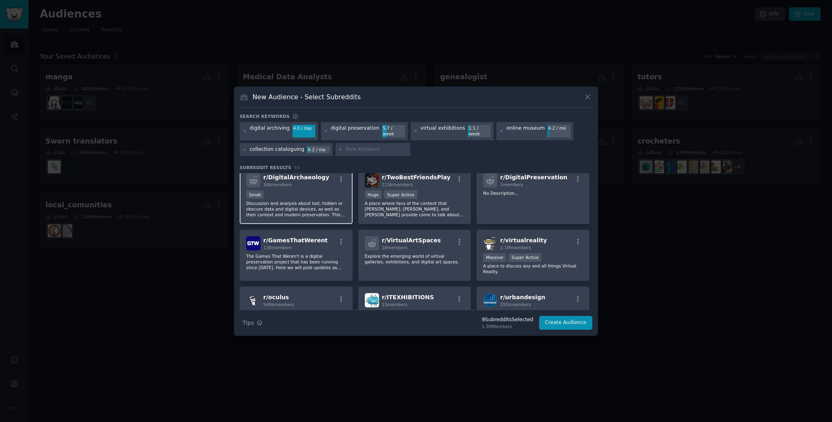
click at [333, 208] on p "Discussion and analysis about lost, hidden or obscure data and digital devices,…" at bounding box center [296, 208] width 100 height 17
click at [319, 208] on p "Discussion and analysis about lost, hidden or obscure data and digital devices,…" at bounding box center [296, 208] width 100 height 17
click at [332, 210] on p "Discussion and analysis about lost, hidden or obscure data and digital devices,…" at bounding box center [296, 208] width 100 height 17
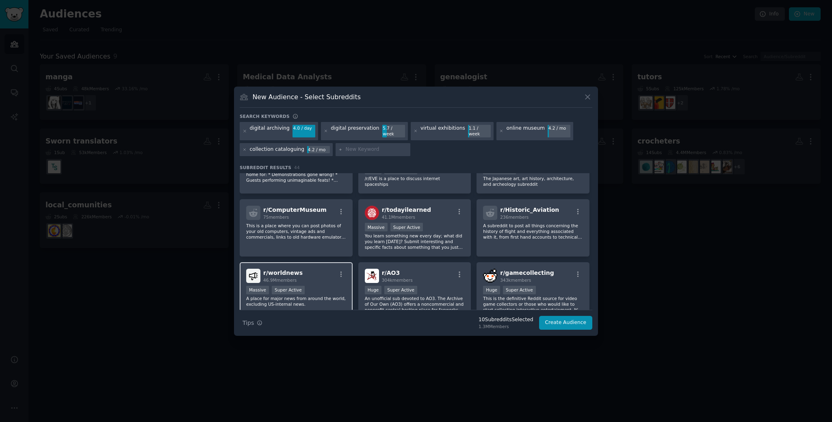
scroll to position [622, 0]
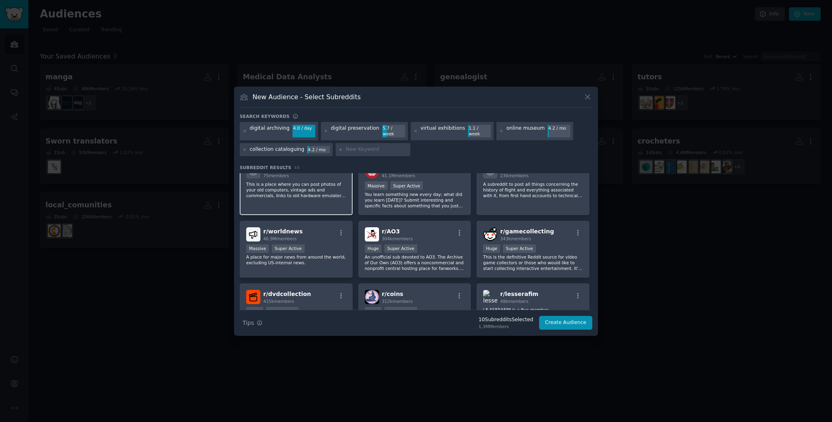
drag, startPoint x: 298, startPoint y: 202, endPoint x: 304, endPoint y: 202, distance: 5.7
click at [298, 202] on div "r/ ComputerMuseum 75 members This is a place where you can post photos of your …" at bounding box center [296, 186] width 113 height 57
drag, startPoint x: 329, startPoint y: 188, endPoint x: 337, endPoint y: 187, distance: 8.2
click at [330, 188] on p "This is a place where you can post photos of your old computers, vintage ads an…" at bounding box center [296, 189] width 100 height 17
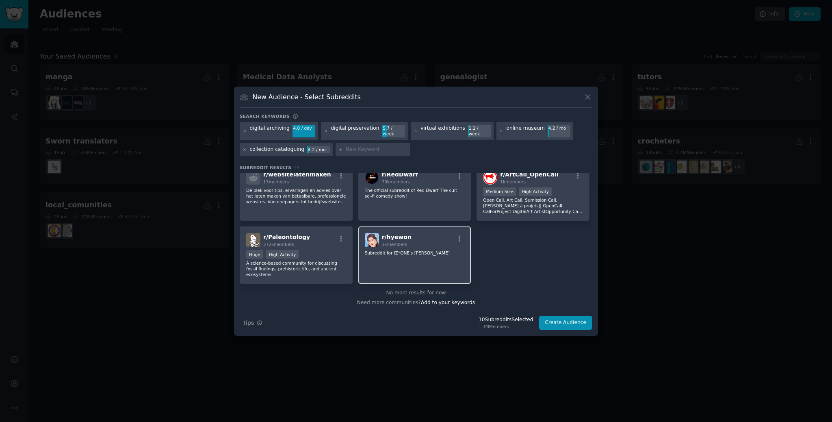
scroll to position [806, 0]
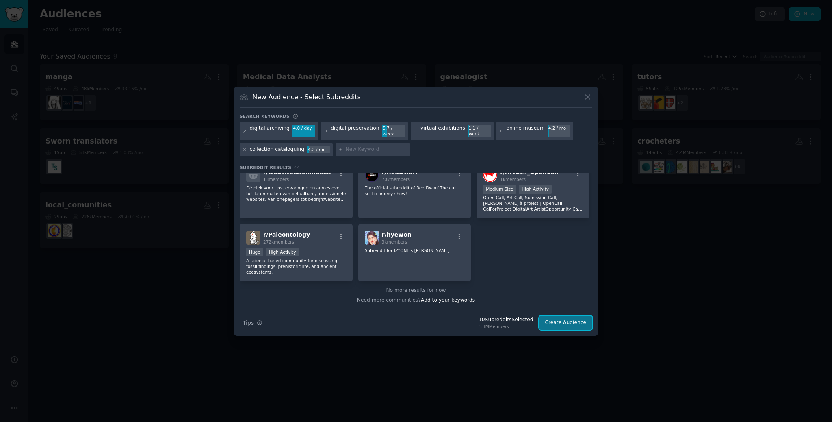
click at [566, 318] on button "Create Audience" at bounding box center [566, 323] width 54 height 14
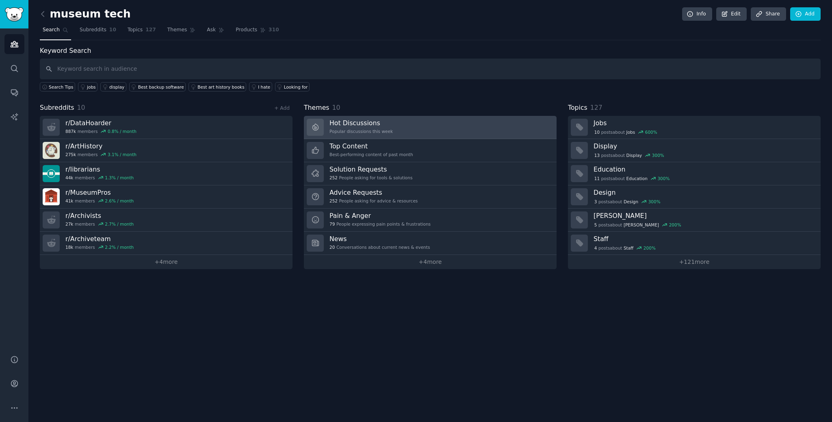
click at [412, 124] on link "Hot Discussions Popular discussions this week" at bounding box center [430, 127] width 253 height 23
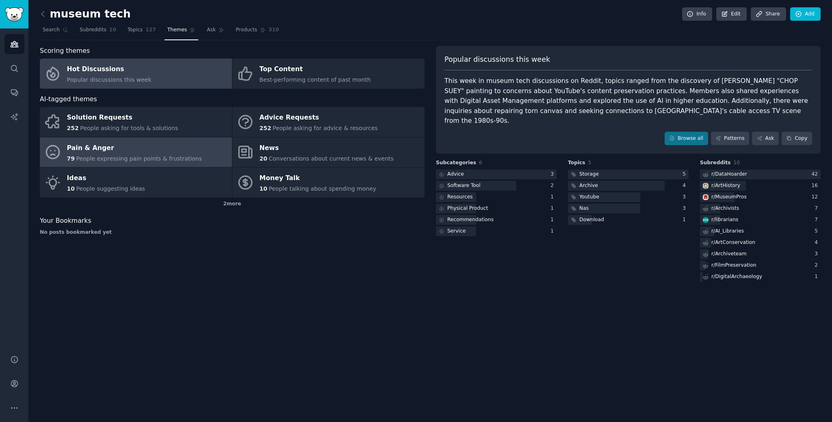
click at [115, 153] on div "Pain & Anger" at bounding box center [134, 147] width 135 height 13
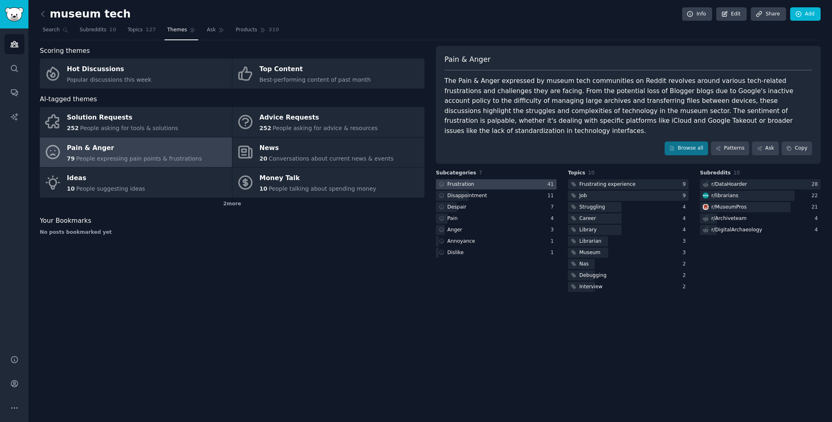
click at [466, 187] on div "Frustration" at bounding box center [460, 184] width 27 height 7
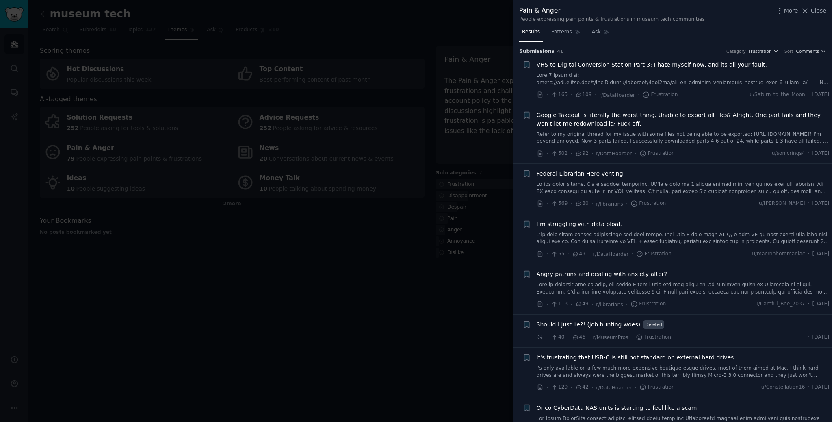
click at [624, 242] on link at bounding box center [683, 238] width 293 height 14
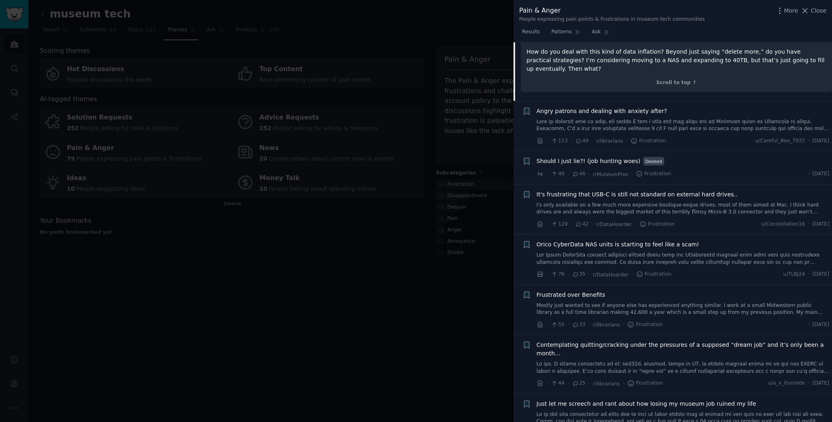
scroll to position [379, 0]
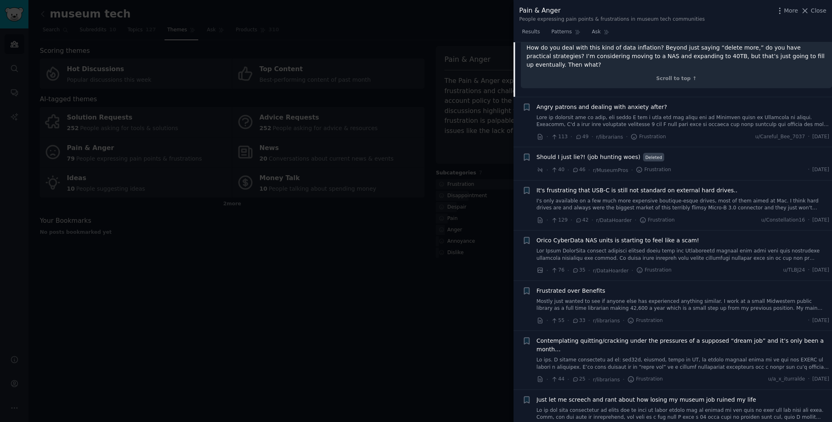
click at [676, 308] on link "Mostly just wanted to see if anyone else has experienced anything similar. I wo…" at bounding box center [683, 305] width 293 height 14
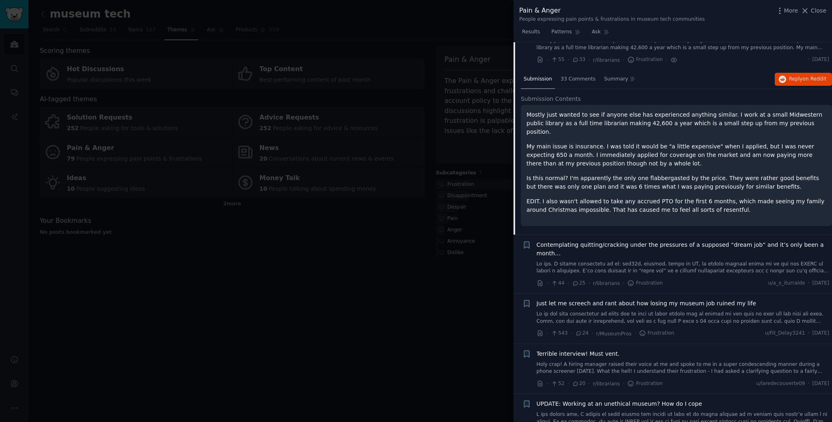
scroll to position [447, 0]
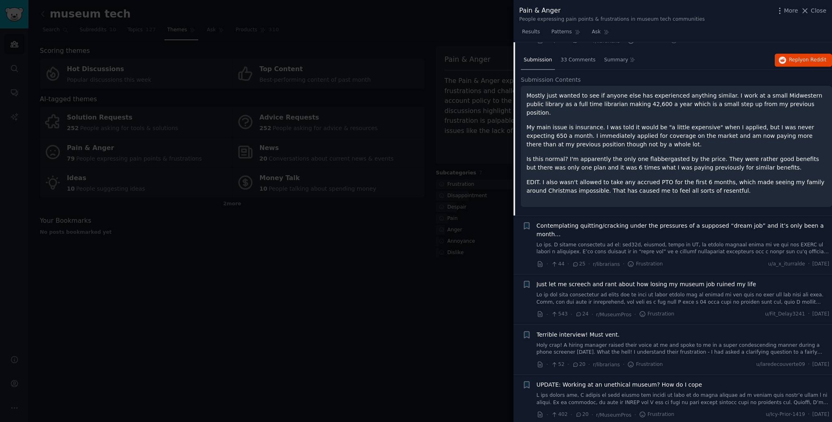
click at [701, 246] on link at bounding box center [683, 248] width 293 height 14
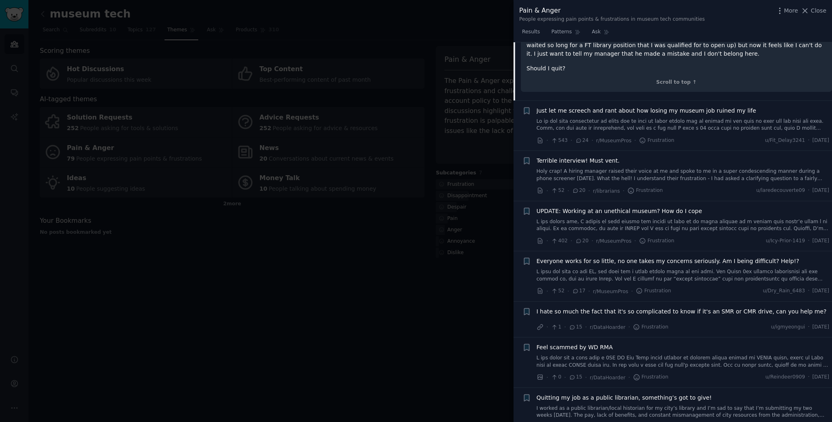
scroll to position [953, 0]
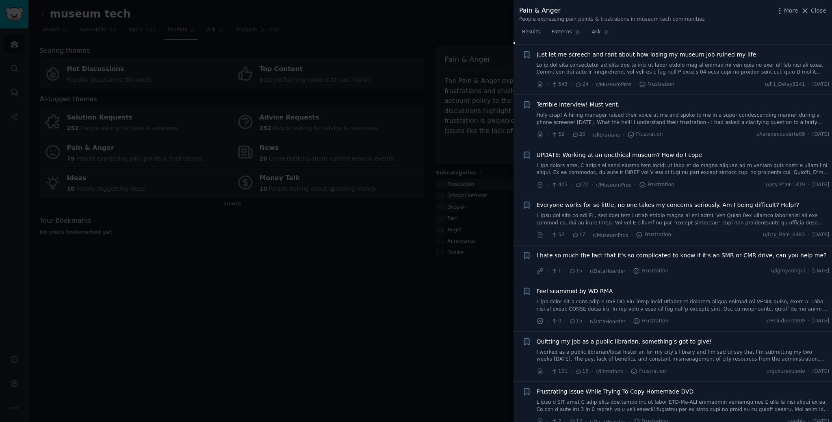
click at [397, 344] on div at bounding box center [416, 211] width 832 height 422
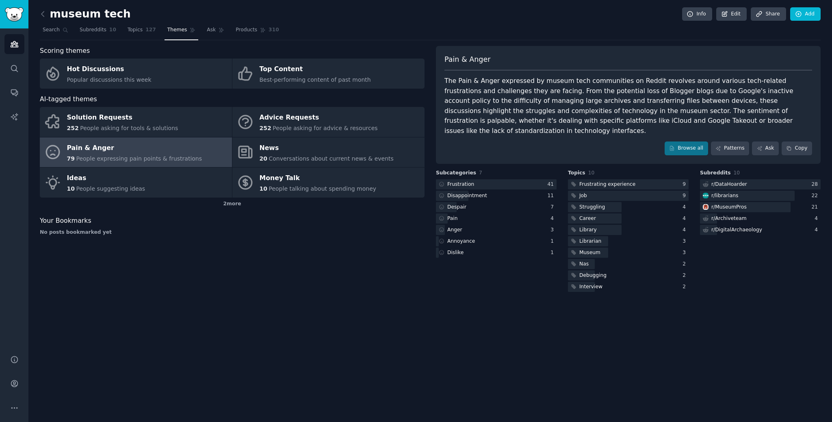
click at [113, 155] on span "People expressing pain points & frustrations" at bounding box center [139, 158] width 126 height 7
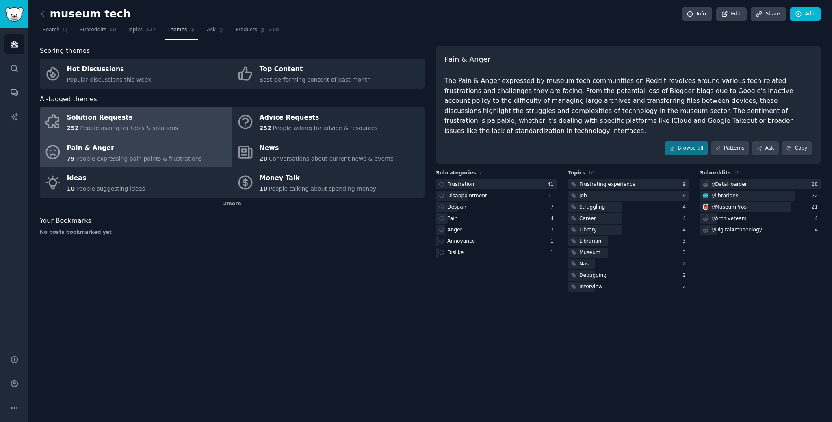
click at [125, 127] on span "People asking for tools & solutions" at bounding box center [129, 128] width 98 height 7
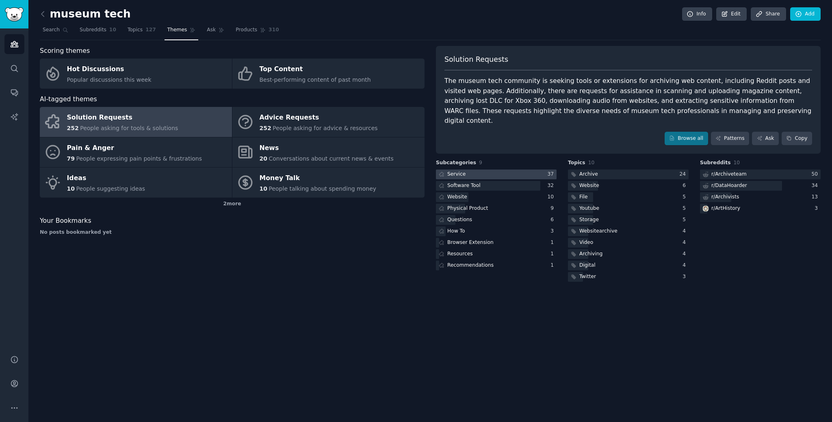
click at [496, 169] on div at bounding box center [496, 174] width 121 height 10
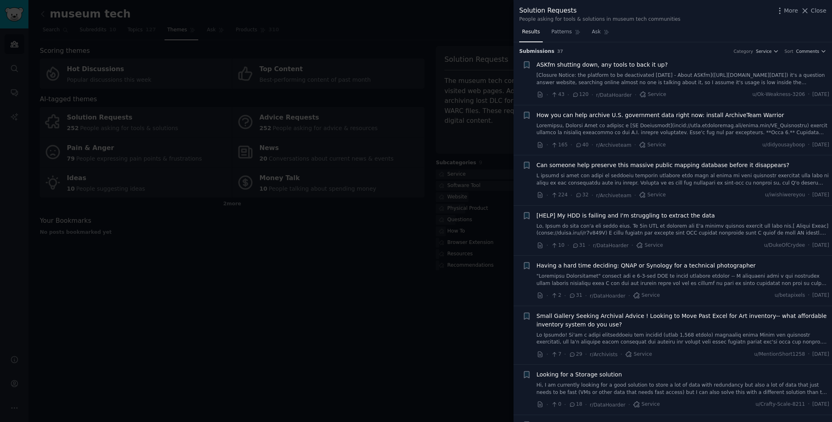
click at [711, 85] on link "[Closure Notice: the platform to be deactivated [DATE] - About ASKfm]([URL][DOM…" at bounding box center [683, 79] width 293 height 14
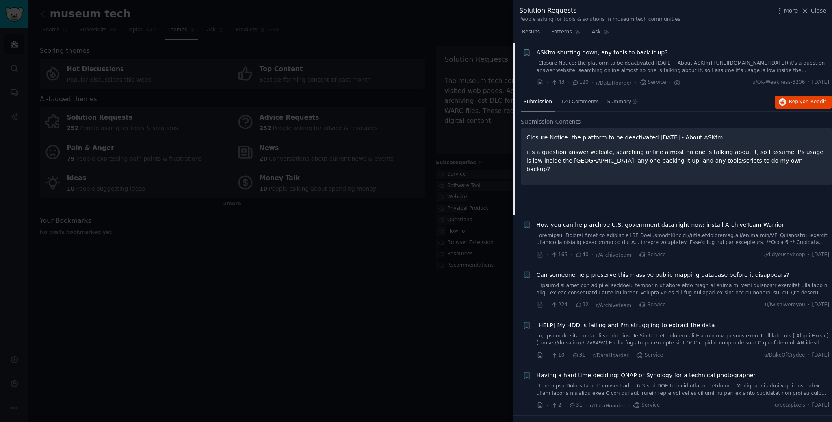
scroll to position [13, 0]
click at [570, 102] on span "120 Comments" at bounding box center [580, 101] width 38 height 7
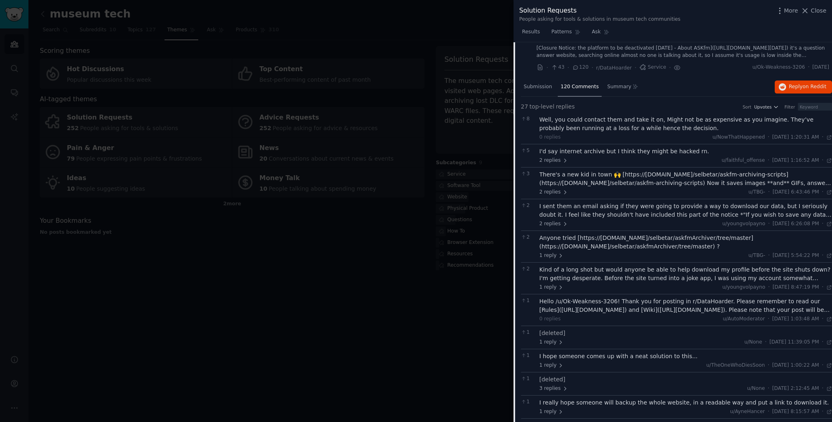
scroll to position [0, 0]
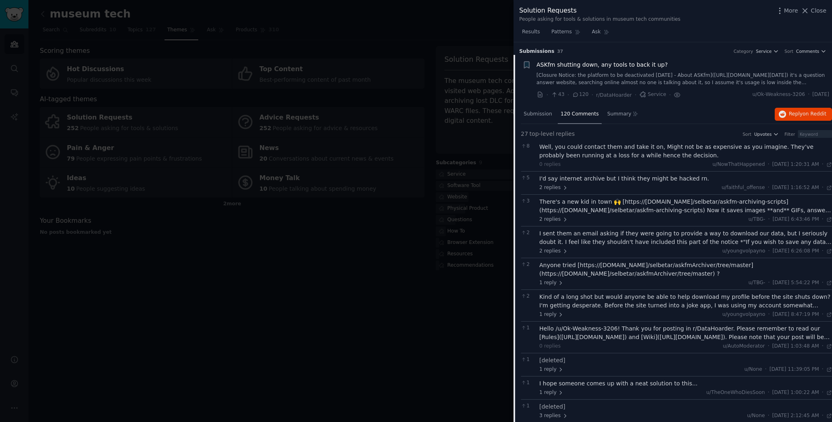
click at [574, 69] on span "ASKfm shutting down, any tools to back it up?" at bounding box center [602, 65] width 131 height 9
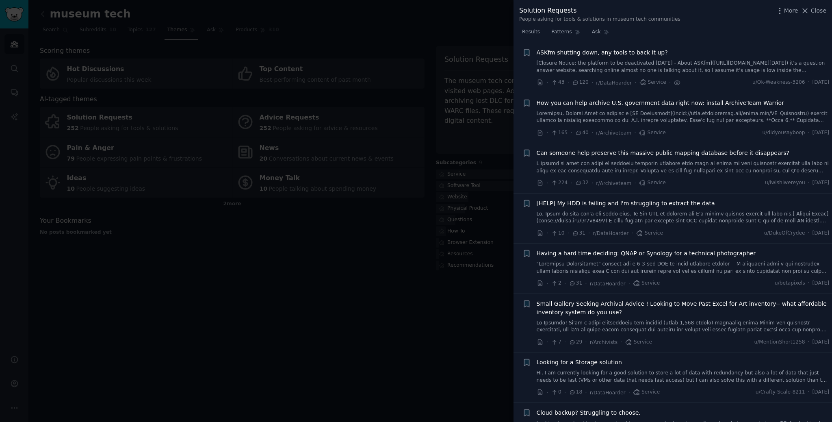
scroll to position [13, 0]
click at [701, 164] on link at bounding box center [683, 167] width 293 height 14
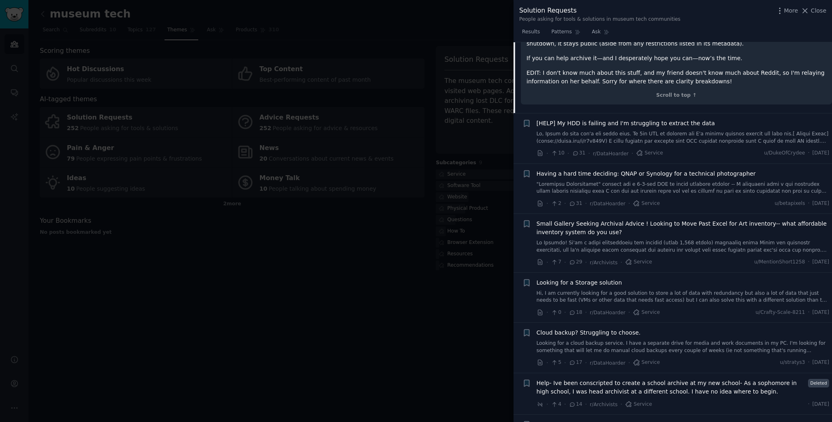
scroll to position [362, 0]
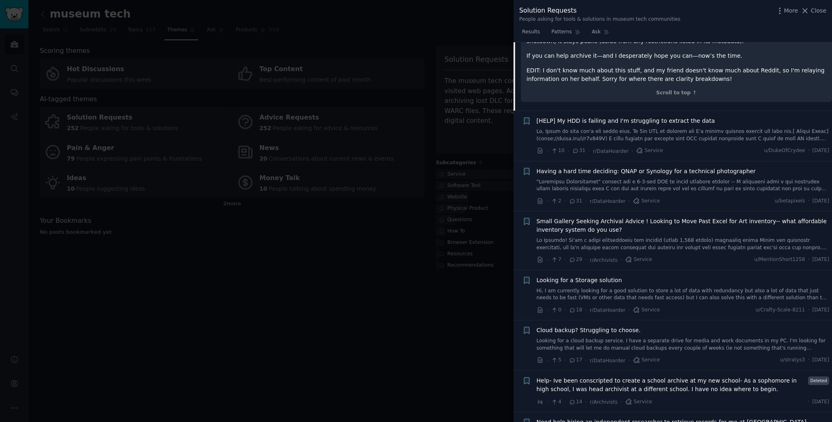
click at [670, 221] on span "Small Gallery Seeking Archival Advice ! Looking to Move Past Excel for Art inve…" at bounding box center [683, 225] width 293 height 17
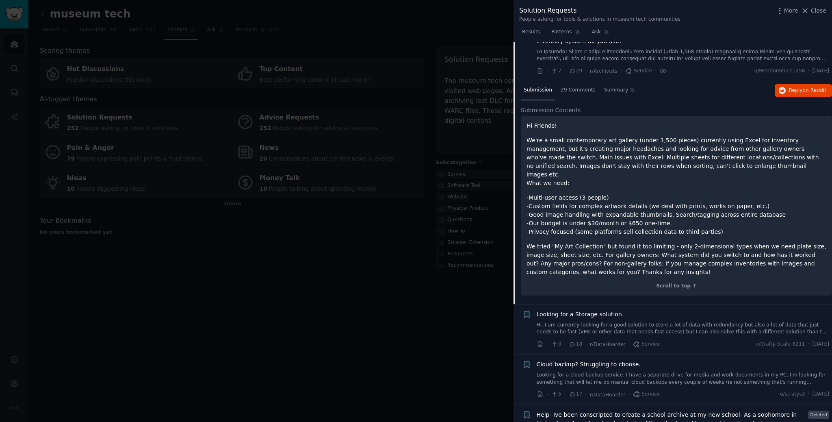
scroll to position [305, 0]
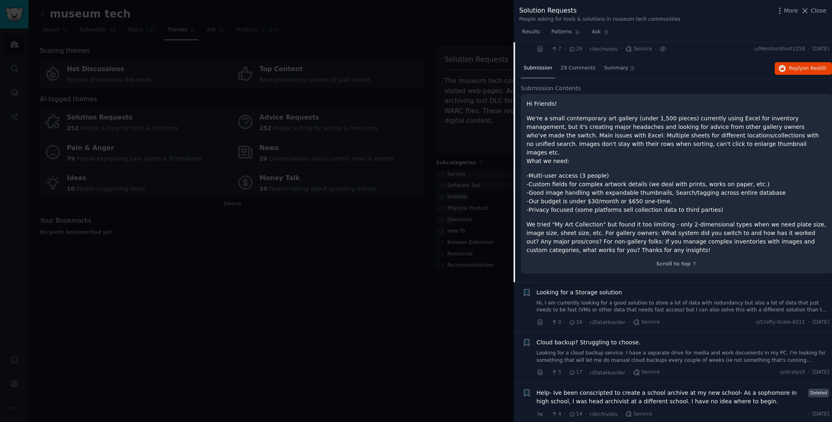
click at [593, 222] on p "We tried "My Art Collection" but found it too limiting - only 2-dimensional typ…" at bounding box center [677, 237] width 300 height 34
click at [656, 227] on p "We tried "My Art Collection" but found it too limiting - only 2-dimensional typ…" at bounding box center [677, 237] width 300 height 34
click at [579, 69] on span "29 Comments" at bounding box center [578, 68] width 35 height 7
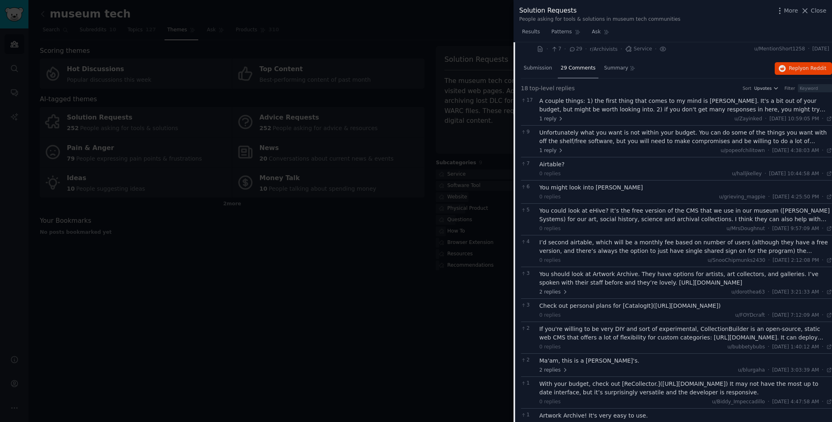
click at [659, 111] on div "A couple things: 1) the first thing that comes to my mind is [PERSON_NAME]. It'…" at bounding box center [686, 105] width 293 height 17
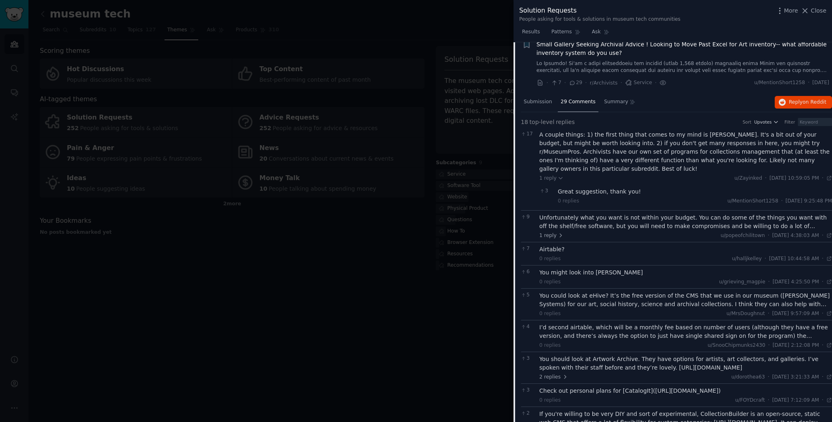
scroll to position [264, 0]
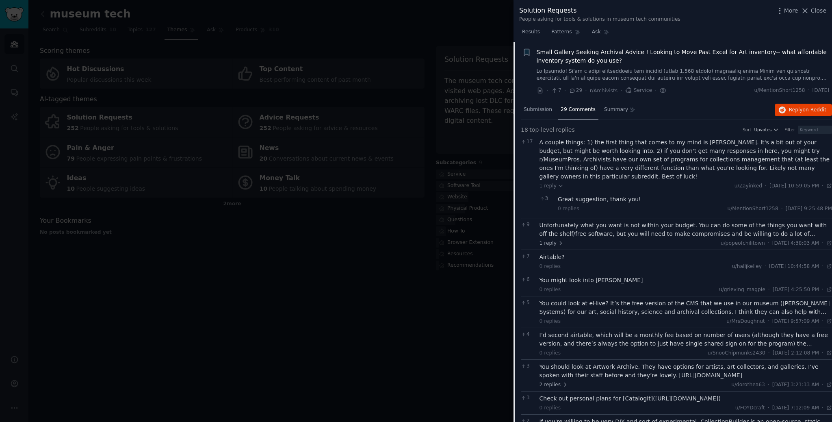
click at [665, 232] on div "Unfortunately what you want is not within your budget. You can do some of the t…" at bounding box center [686, 229] width 293 height 17
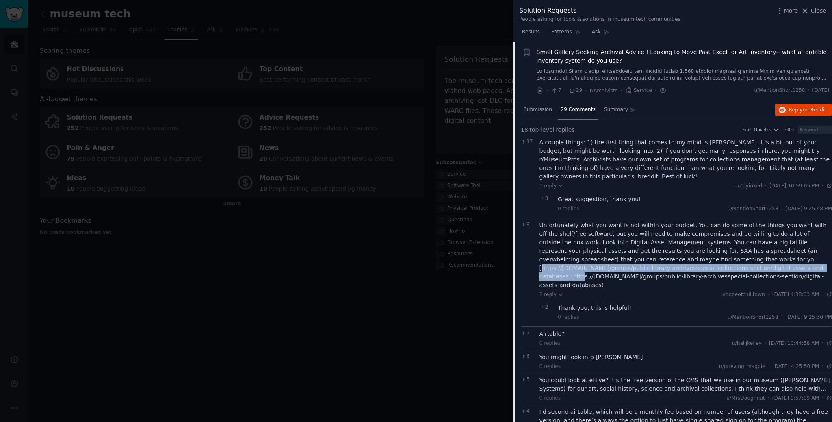
drag, startPoint x: 717, startPoint y: 260, endPoint x: 755, endPoint y: 271, distance: 40.0
click at [755, 271] on div "Unfortunately what you want is not within your budget. You can do some of the t…" at bounding box center [686, 255] width 293 height 68
copy div "[URL][DOMAIN_NAME]"
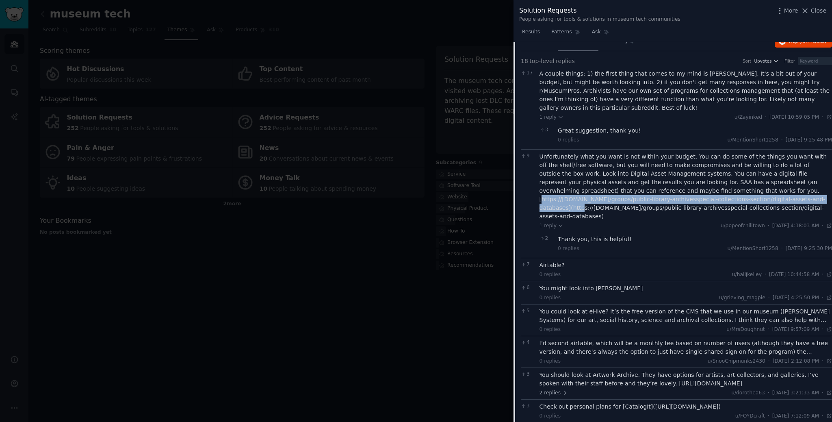
scroll to position [347, 0]
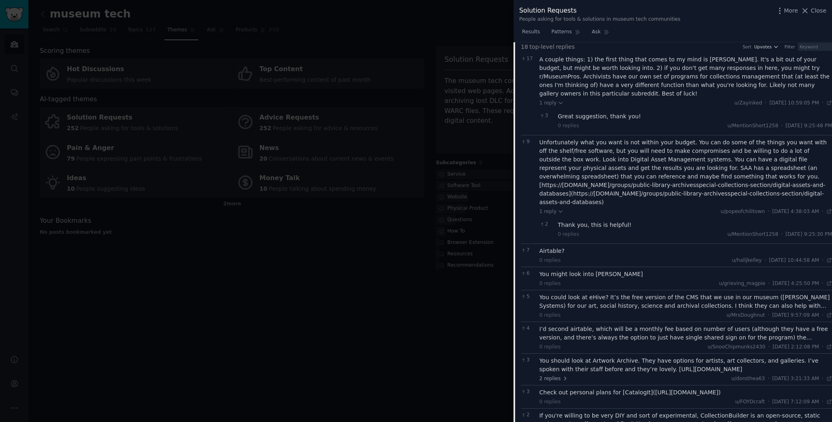
click at [605, 256] on div "Airtable? 0 replies u/[PERSON_NAME][DATE] 10:44:58 AM Fri 8/29/2025 ·" at bounding box center [686, 255] width 293 height 17
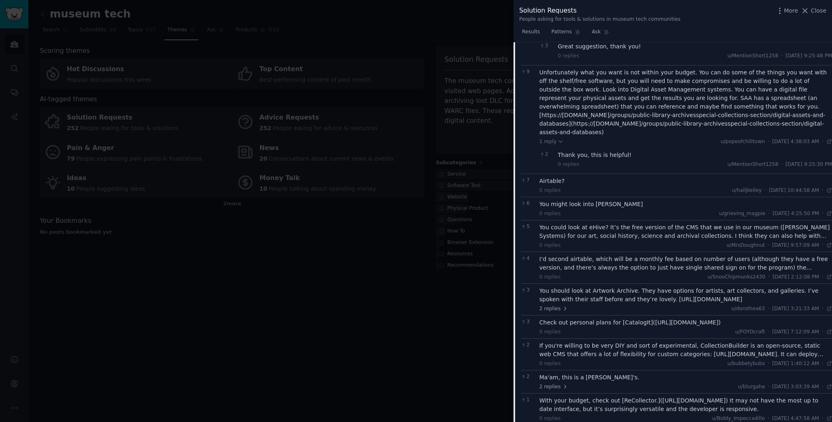
scroll to position [429, 0]
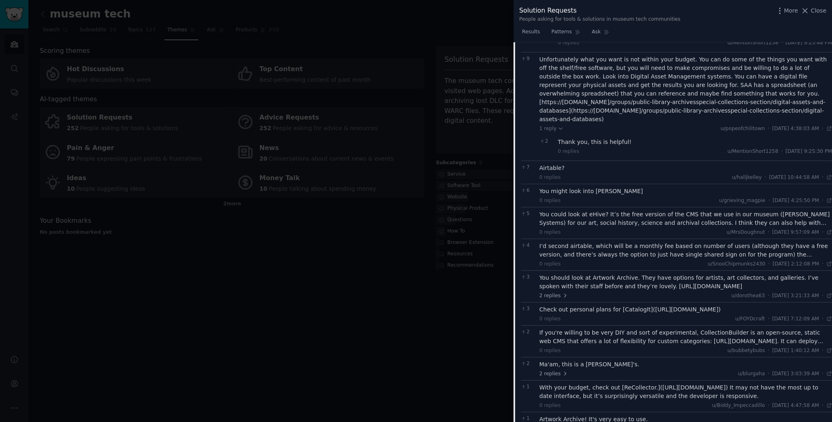
click at [672, 222] on div "You could look at eHive? It’s the free version of the CMS that we use in our mu…" at bounding box center [686, 218] width 293 height 17
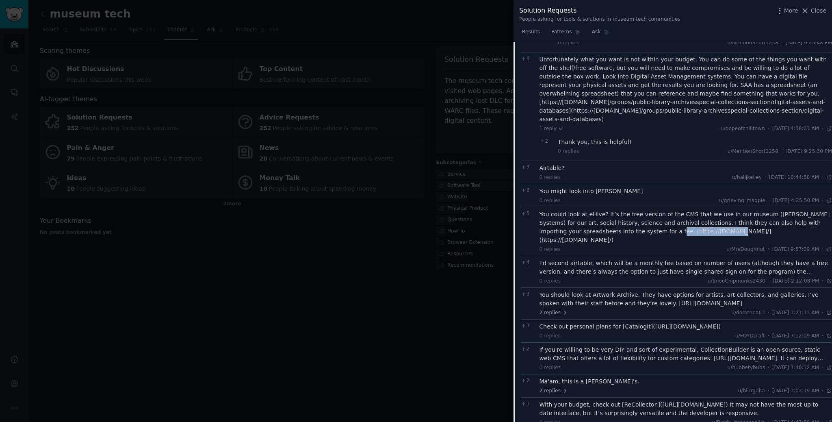
drag, startPoint x: 648, startPoint y: 234, endPoint x: 708, endPoint y: 232, distance: 59.8
click at [708, 232] on div "You could look at eHive? It’s the free version of the CMS that we use in our mu…" at bounding box center [686, 227] width 293 height 34
copy div "[URL][DOMAIN_NAME]"
click at [675, 260] on div "I’d second airtable, which will be a monthly fee based on number of users (alth…" at bounding box center [686, 267] width 293 height 17
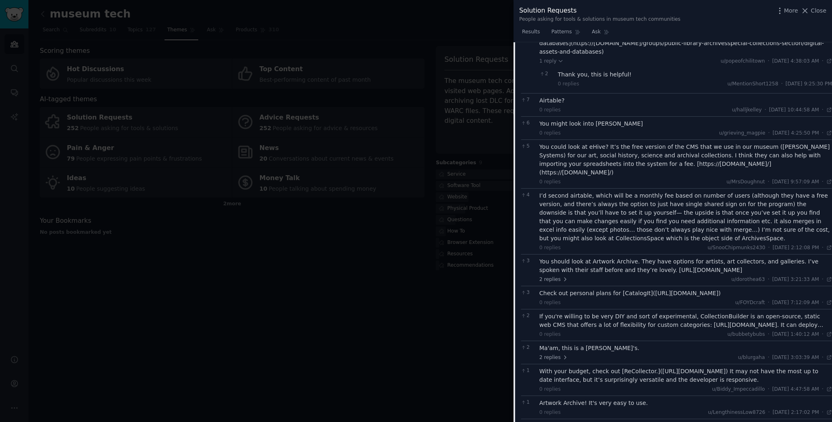
scroll to position [512, 0]
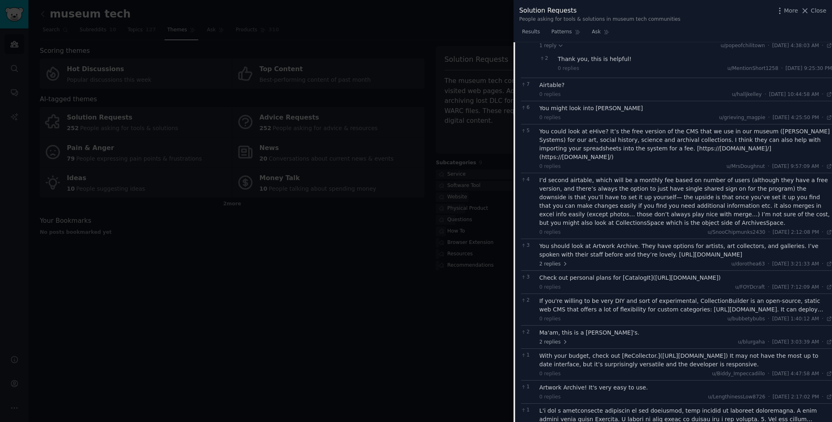
click at [322, 331] on div at bounding box center [416, 211] width 832 height 422
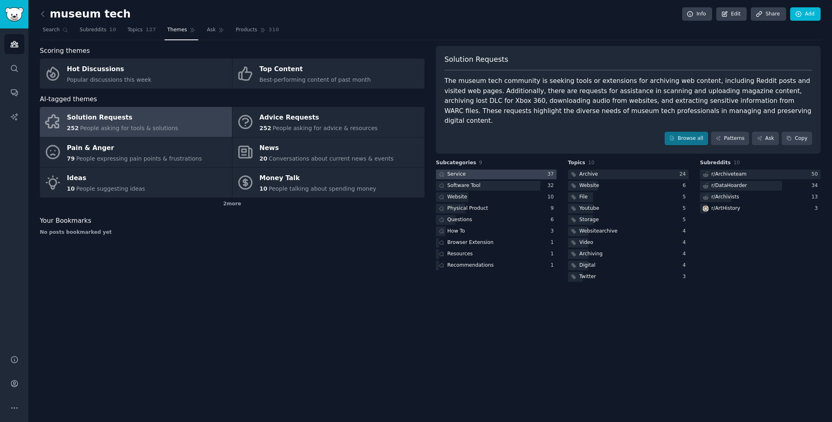
click at [462, 171] on div "Service" at bounding box center [456, 174] width 18 height 7
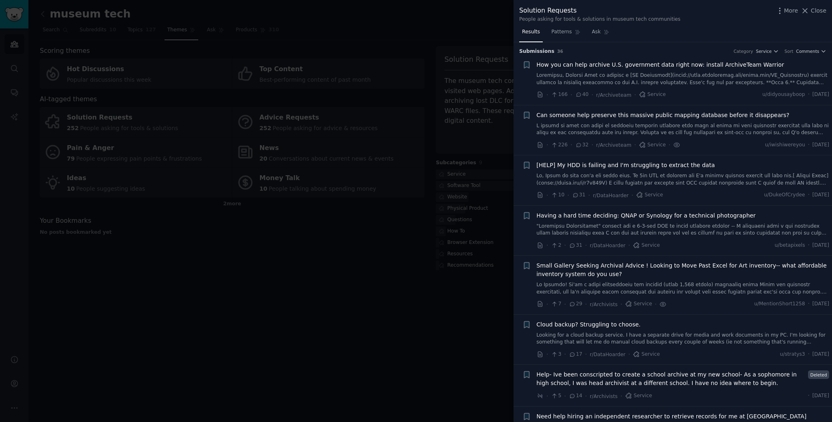
click at [475, 181] on div at bounding box center [416, 211] width 832 height 422
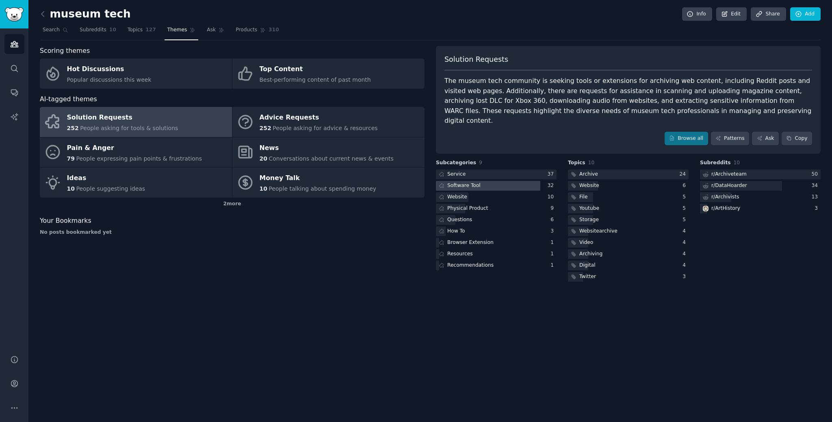
click at [474, 182] on div "Software Tool" at bounding box center [463, 185] width 33 height 7
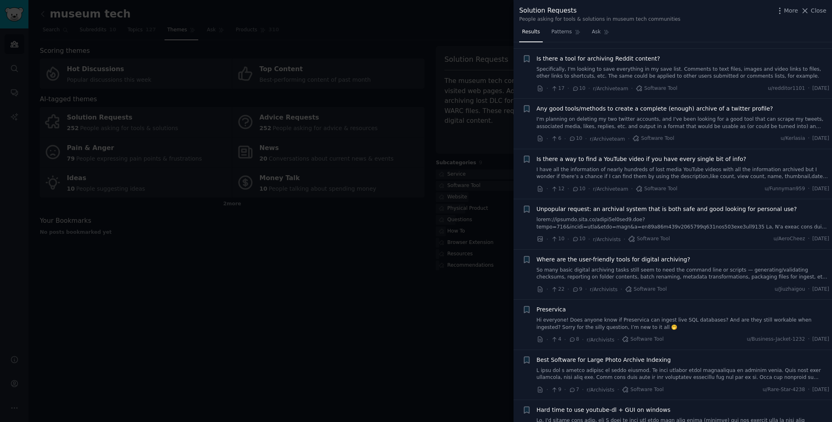
scroll to position [290, 0]
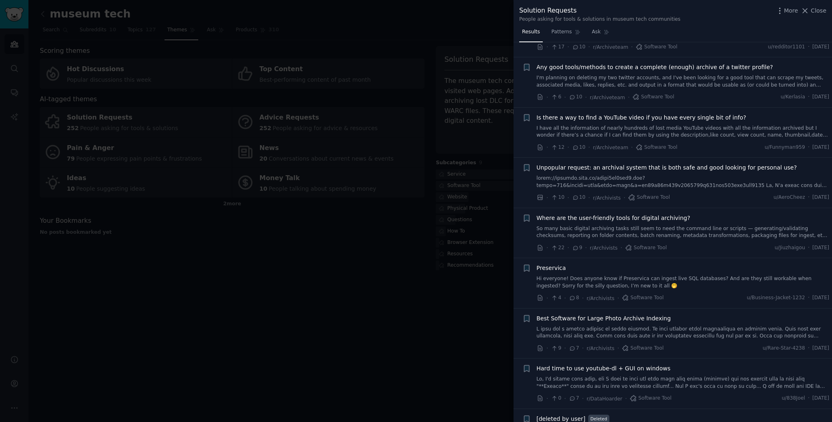
click at [639, 236] on link "So many basic digital archiving tasks still seem to need the command line or sc…" at bounding box center [683, 232] width 293 height 14
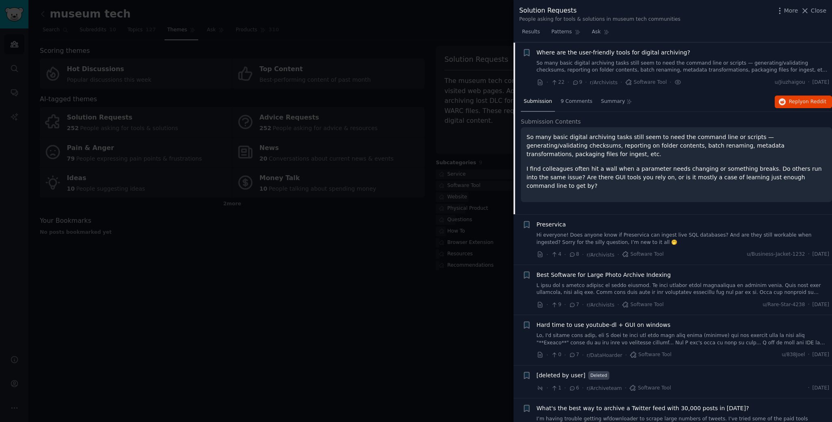
scroll to position [456, 0]
click at [570, 98] on span "9 Comments" at bounding box center [577, 101] width 32 height 7
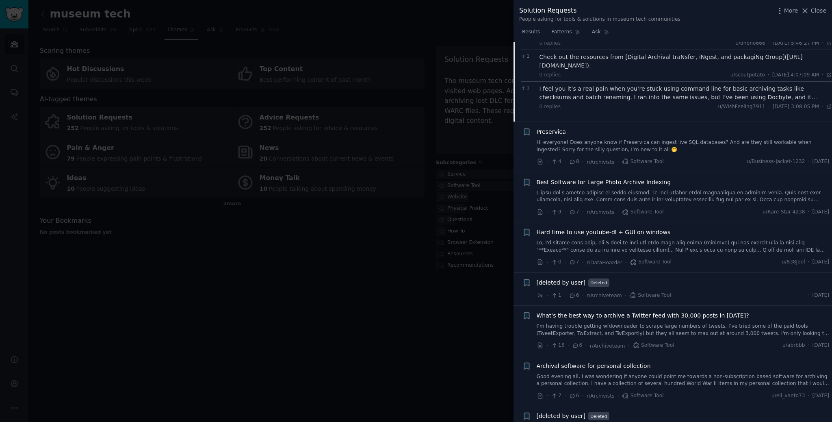
scroll to position [705, 0]
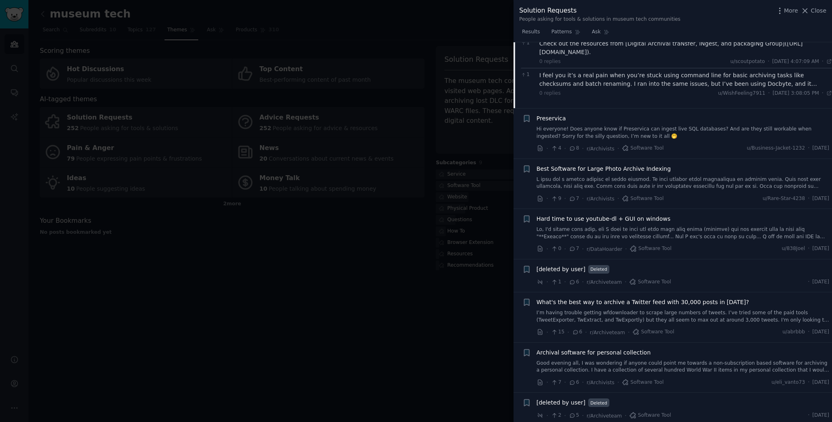
click at [652, 301] on span "What's the best way to archive a Twitter feed with 30,000 posts in [DATE]?" at bounding box center [643, 302] width 212 height 9
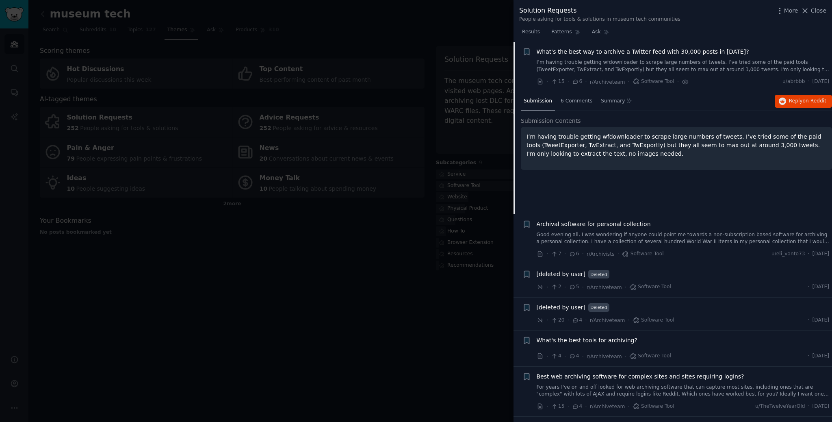
scroll to position [689, 0]
click at [583, 106] on div "6 Comments" at bounding box center [576, 102] width 37 height 20
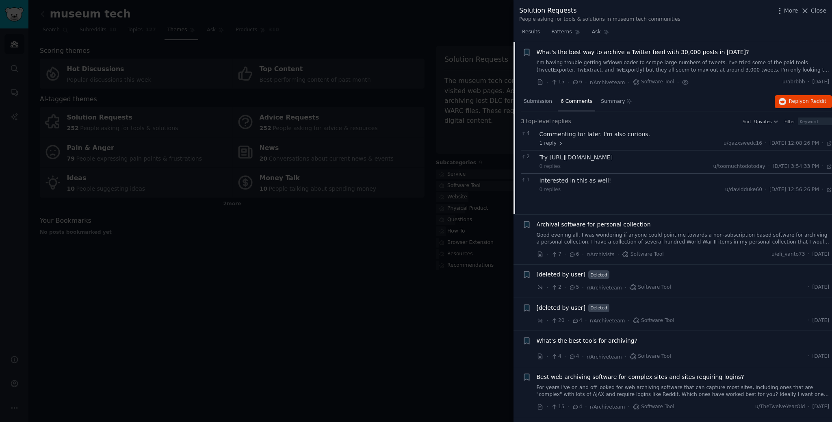
click at [365, 310] on div at bounding box center [416, 211] width 832 height 422
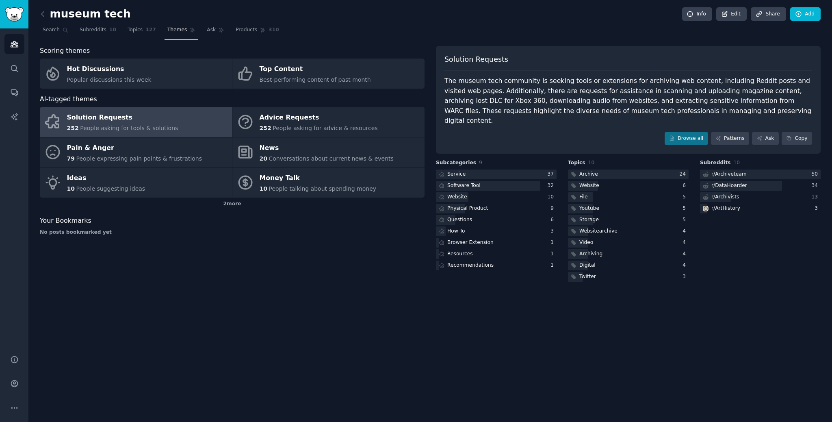
click at [43, 18] on link at bounding box center [45, 14] width 10 height 13
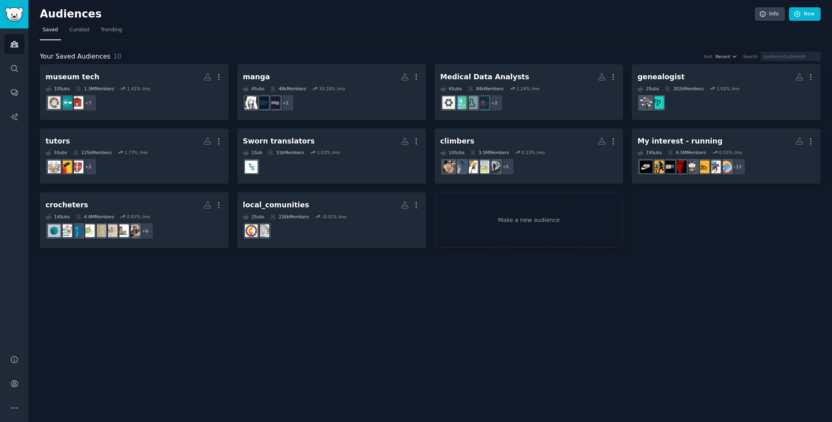
click at [303, 296] on div "Audiences Info New Saved Curated Trending Your Saved Audiences 10 Sort Recent S…" at bounding box center [430, 211] width 804 height 422
